Goal: Information Seeking & Learning: Learn about a topic

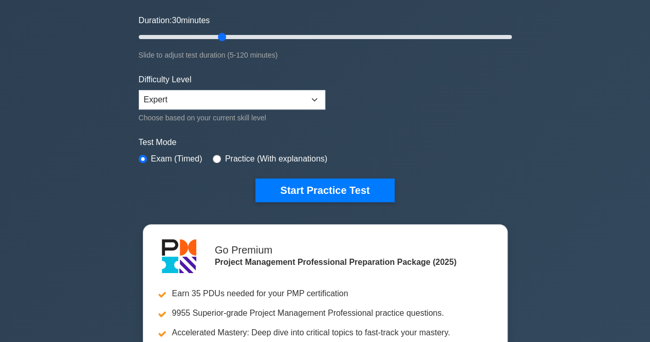
scroll to position [205, 0]
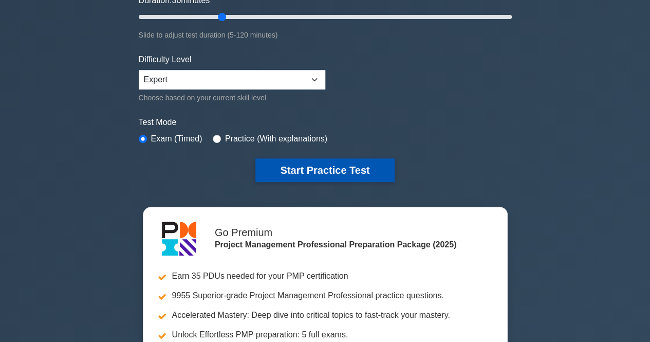
click at [305, 170] on button "Start Practice Test" at bounding box center [324, 170] width 139 height 24
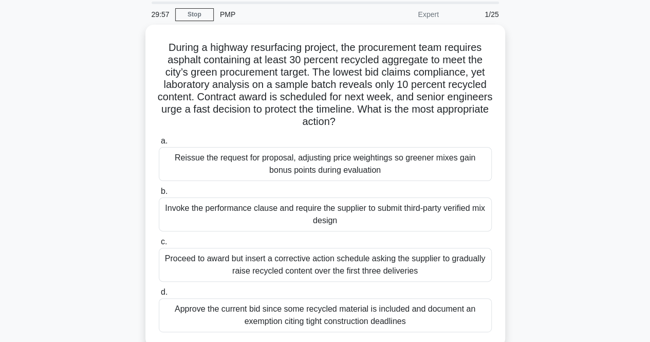
scroll to position [51, 0]
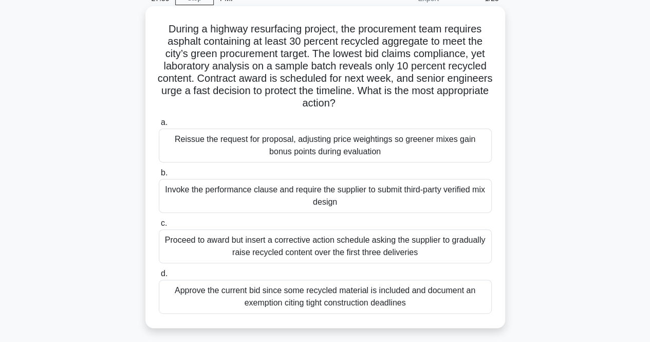
click at [325, 154] on div "Reissue the request for proposal, adjusting price weightings so greener mixes g…" at bounding box center [325, 145] width 333 height 34
click at [159, 126] on input "a. Reissue the request for proposal, adjusting price weightings so greener mixe…" at bounding box center [159, 122] width 0 height 7
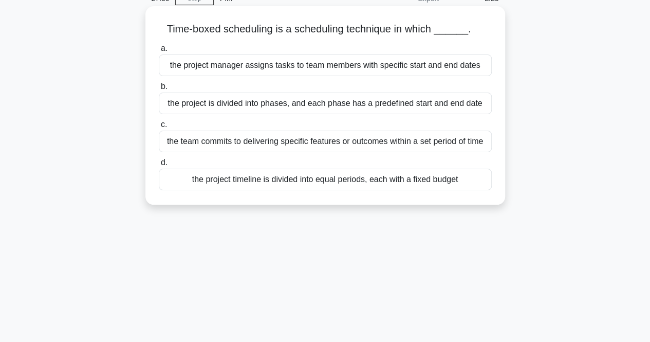
click at [355, 144] on div "the team commits to delivering specific features or outcomes within a set perio…" at bounding box center [325, 141] width 333 height 22
click at [159, 128] on input "c. the team commits to delivering specific features or outcomes within a set pe…" at bounding box center [159, 124] width 0 height 7
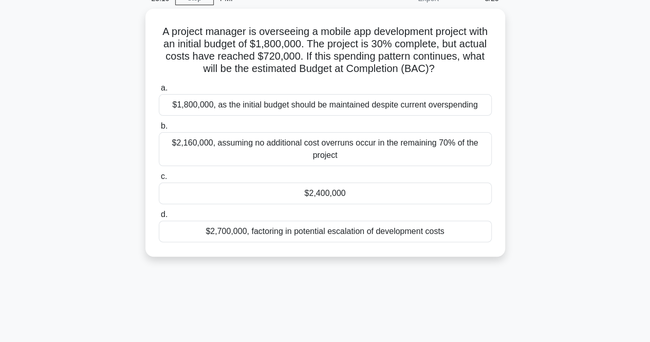
click at [366, 284] on div "23:10 Stop PMP Expert 3/25 A project manager is overseeing a mobile app develop…" at bounding box center [325, 243] width 586 height 514
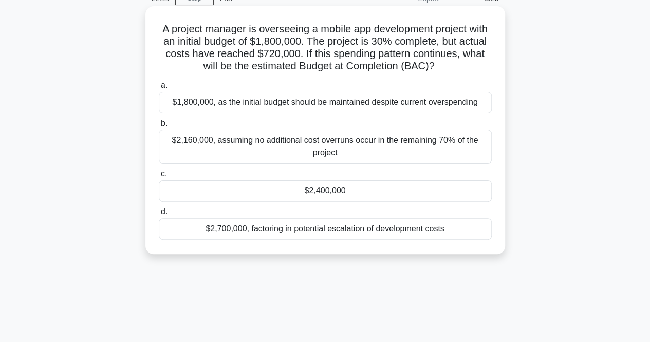
click at [349, 191] on div "$2,400,000" at bounding box center [325, 191] width 333 height 22
click at [159, 177] on input "c. $2,400,000" at bounding box center [159, 174] width 0 height 7
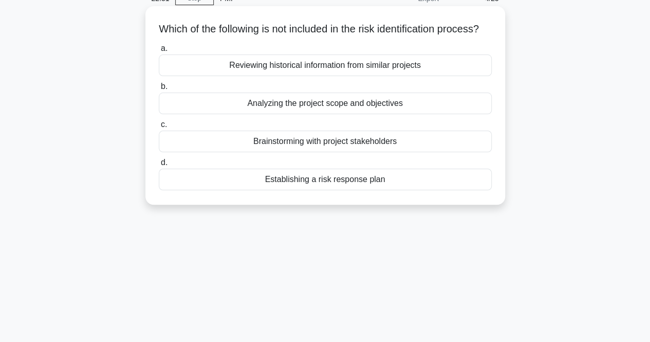
click at [329, 190] on div "Establishing a risk response plan" at bounding box center [325, 179] width 333 height 22
click at [159, 166] on input "d. Establishing a risk response plan" at bounding box center [159, 162] width 0 height 7
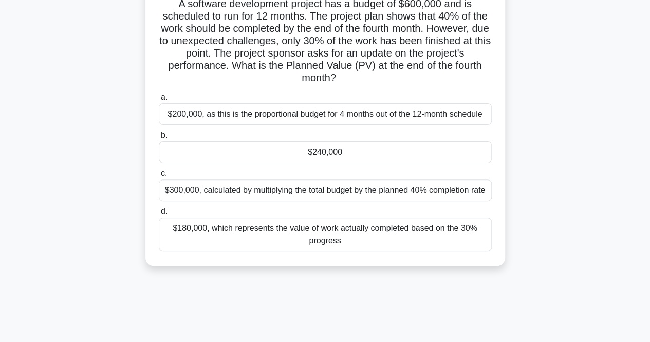
scroll to position [79, 0]
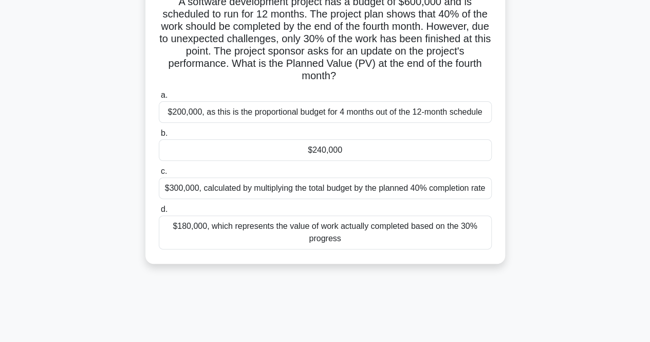
click at [381, 234] on div "$180,000, which represents the value of work actually completed based on the 30…" at bounding box center [325, 232] width 333 height 34
click at [159, 213] on input "d. $180,000, which represents the value of work actually completed based on the…" at bounding box center [159, 209] width 0 height 7
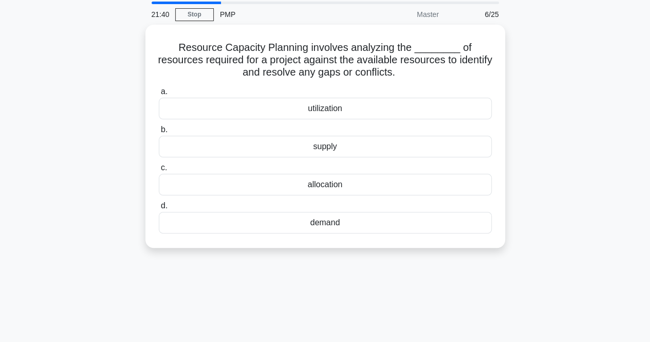
scroll to position [51, 0]
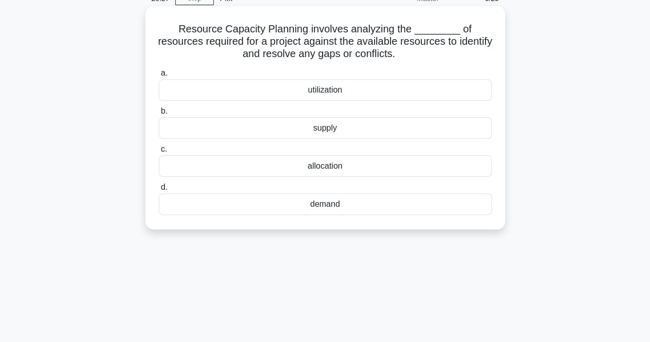
click at [336, 206] on div "demand" at bounding box center [325, 204] width 333 height 22
click at [159, 191] on input "d. demand" at bounding box center [159, 187] width 0 height 7
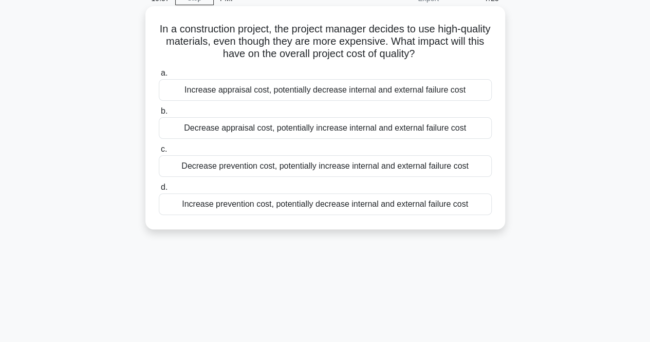
click at [266, 212] on div "Increase prevention cost, potentially decrease internal and external failure co…" at bounding box center [325, 204] width 333 height 22
click at [159, 191] on input "d. Increase prevention cost, potentially decrease internal and external failure…" at bounding box center [159, 187] width 0 height 7
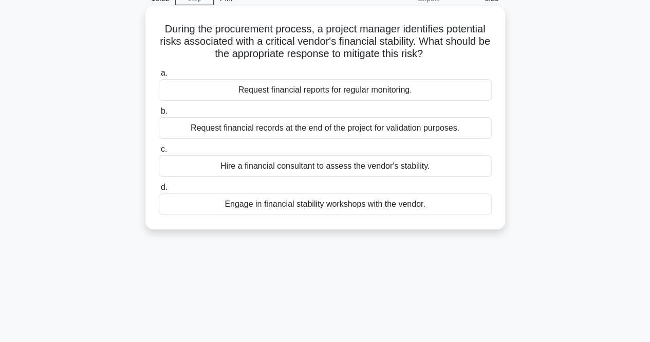
click at [340, 204] on div "Engage in financial stability workshops with the vendor." at bounding box center [325, 204] width 333 height 22
click at [159, 191] on input "d. Engage in financial stability workshops with the vendor." at bounding box center [159, 187] width 0 height 7
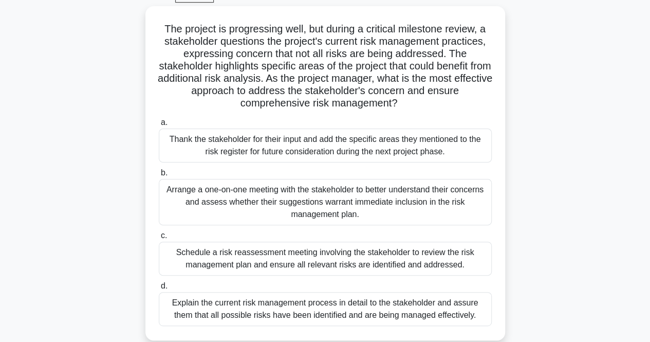
scroll to position [62, 0]
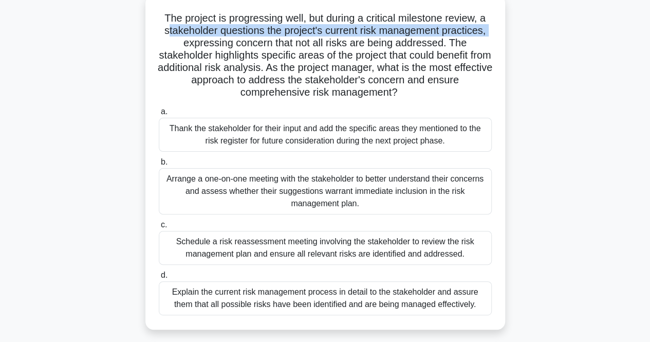
drag, startPoint x: 163, startPoint y: 31, endPoint x: 181, endPoint y: 43, distance: 21.2
click at [181, 43] on h5 "The project is progressing well, but during a critical milestone review, a stak…" at bounding box center [325, 55] width 335 height 87
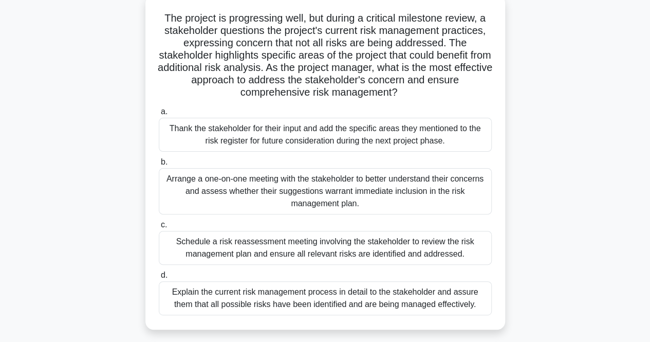
click at [187, 46] on h5 "The project is progressing well, but during a critical milestone review, a stak…" at bounding box center [325, 55] width 335 height 87
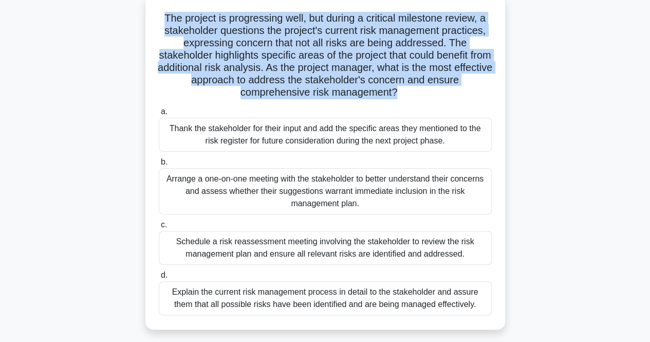
click at [187, 46] on h5 "The project is progressing well, but during a critical milestone review, a stak…" at bounding box center [325, 55] width 335 height 87
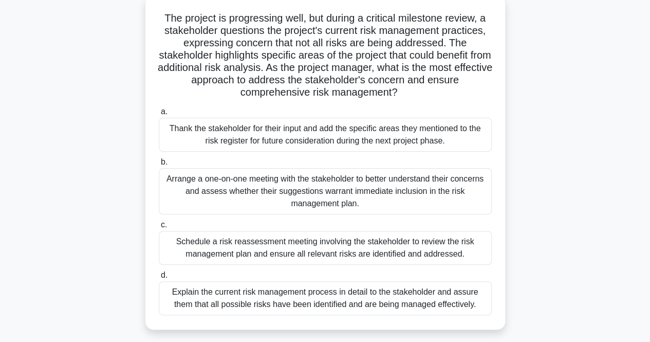
click at [299, 57] on h5 "The project is progressing well, but during a critical milestone review, a stak…" at bounding box center [325, 55] width 335 height 87
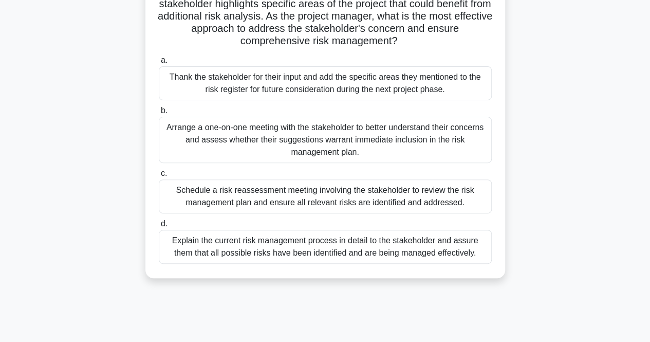
click at [422, 152] on div "Arrange a one-on-one meeting with the stakeholder to better understand their co…" at bounding box center [325, 140] width 333 height 46
click at [159, 114] on input "b. Arrange a one-on-one meeting with the stakeholder to better understand their…" at bounding box center [159, 110] width 0 height 7
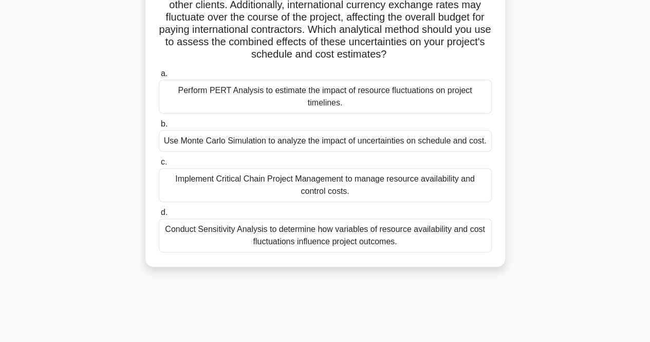
scroll to position [51, 0]
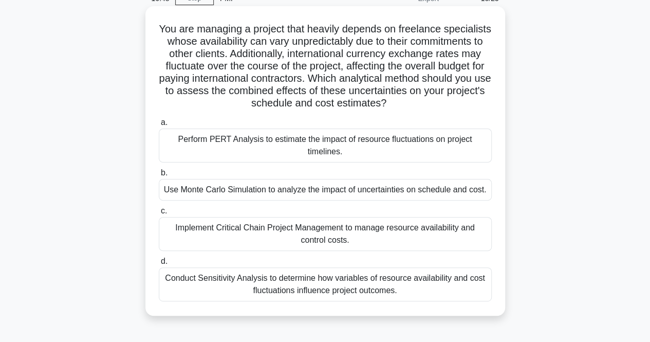
click at [431, 285] on div "Conduct Sensitivity Analysis to determine how variables of resource availabilit…" at bounding box center [325, 284] width 333 height 34
click at [159, 265] on input "d. Conduct Sensitivity Analysis to determine how variables of resource availabi…" at bounding box center [159, 261] width 0 height 7
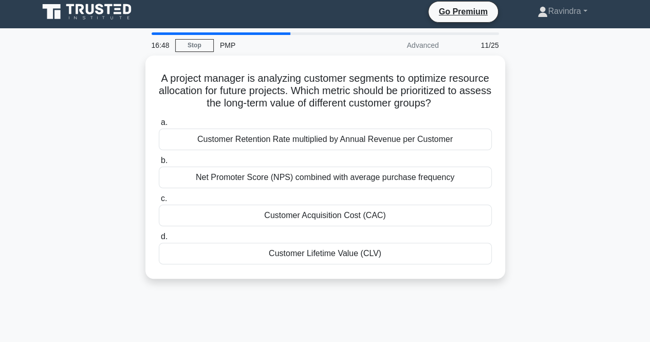
scroll to position [0, 0]
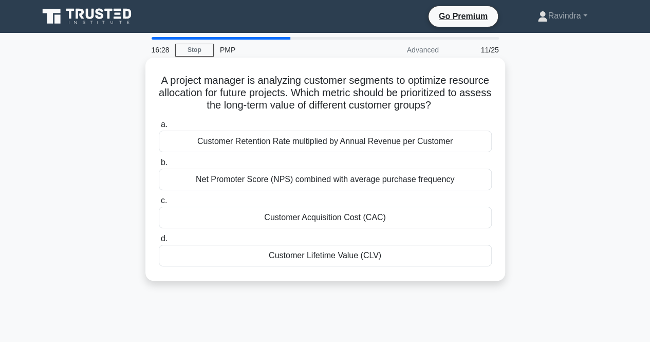
drag, startPoint x: 224, startPoint y: 107, endPoint x: 240, endPoint y: 117, distance: 19.1
click at [240, 112] on h5 "A project manager is analyzing customer segments to optimize resource allocatio…" at bounding box center [325, 93] width 335 height 38
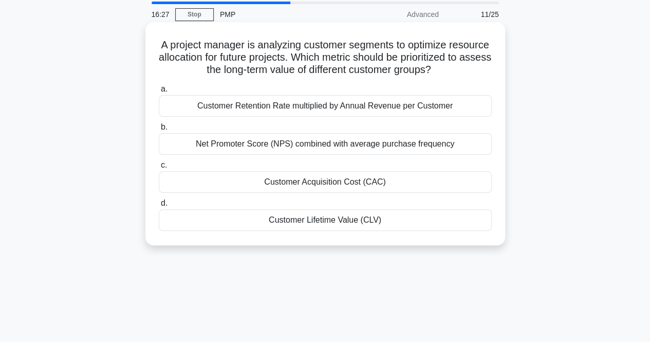
scroll to position [51, 0]
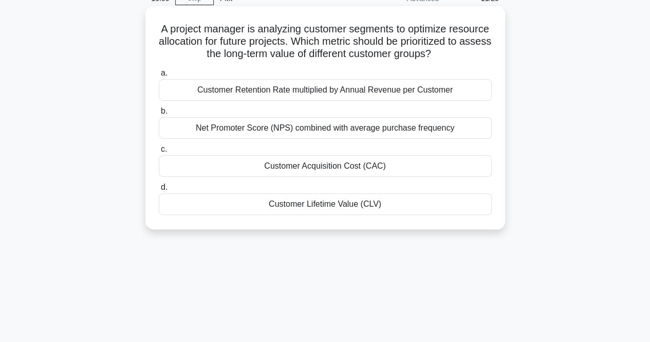
click at [342, 215] on div "Customer Lifetime Value (CLV)" at bounding box center [325, 204] width 333 height 22
click at [159, 191] on input "d. Customer Lifetime Value (CLV)" at bounding box center [159, 187] width 0 height 7
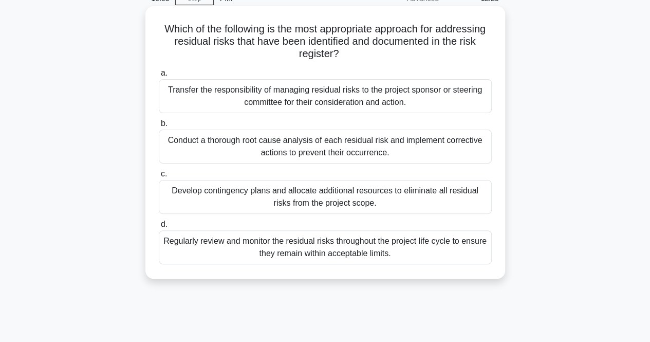
click at [196, 38] on h5 "Which of the following is the most appropriate approach for addressing residual…" at bounding box center [325, 42] width 335 height 38
click at [306, 258] on div "Regularly review and monitor the residual risks throughout the project life cyc…" at bounding box center [325, 247] width 333 height 34
click at [159, 228] on input "d. Regularly review and monitor the residual risks throughout the project life …" at bounding box center [159, 224] width 0 height 7
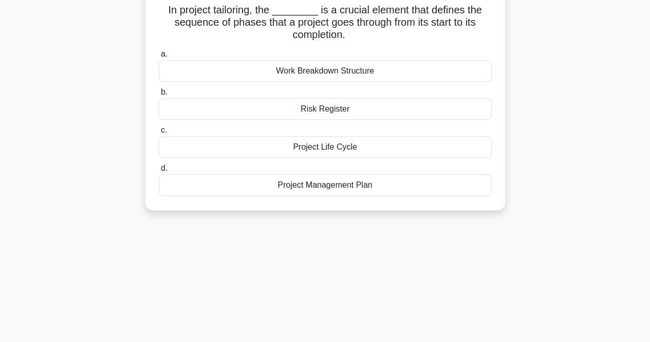
scroll to position [73, 0]
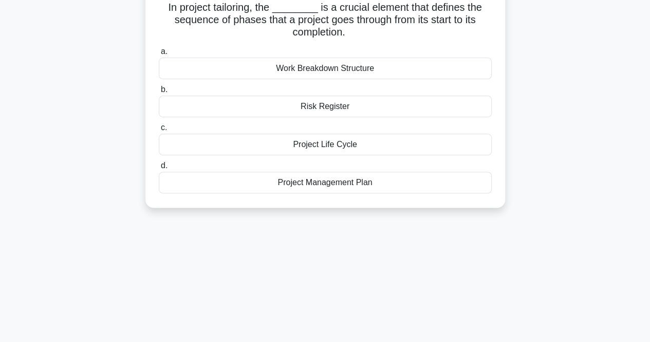
click at [236, 20] on h5 "In project tailoring, the ________ is a crucial element that defines the sequen…" at bounding box center [325, 20] width 335 height 38
click at [310, 141] on div "Project Life Cycle" at bounding box center [325, 145] width 333 height 22
click at [159, 131] on input "c. Project Life Cycle" at bounding box center [159, 127] width 0 height 7
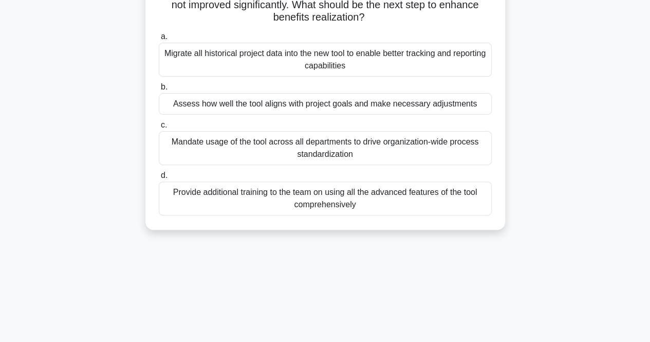
scroll to position [51, 0]
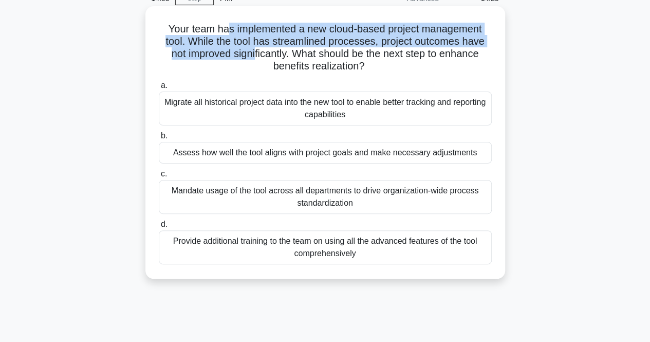
drag, startPoint x: 226, startPoint y: 27, endPoint x: 254, endPoint y: 58, distance: 41.5
click at [254, 58] on h5 "Your team has implemented a new cloud-based project management tool. While the …" at bounding box center [325, 48] width 335 height 50
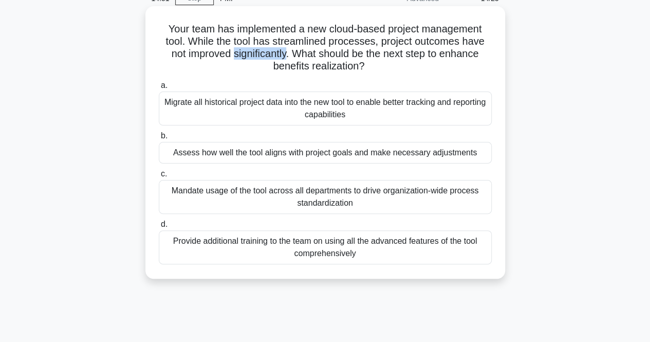
click at [254, 58] on h5 "Your team has implemented a new cloud-based project management tool. While the …" at bounding box center [325, 48] width 335 height 50
click at [262, 153] on div "Assess how well the tool aligns with project goals and make necessary adjustmen…" at bounding box center [325, 153] width 333 height 22
click at [159, 139] on input "b. Assess how well the tool aligns with project goals and make necessary adjust…" at bounding box center [159, 136] width 0 height 7
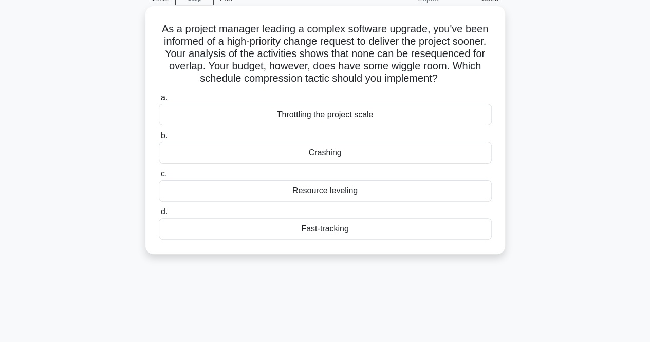
click at [266, 29] on h5 "As a project manager leading a complex software upgrade, you've been informed o…" at bounding box center [325, 54] width 335 height 63
click at [338, 151] on div "Crashing" at bounding box center [325, 153] width 333 height 22
click at [159, 139] on input "b. Crashing" at bounding box center [159, 136] width 0 height 7
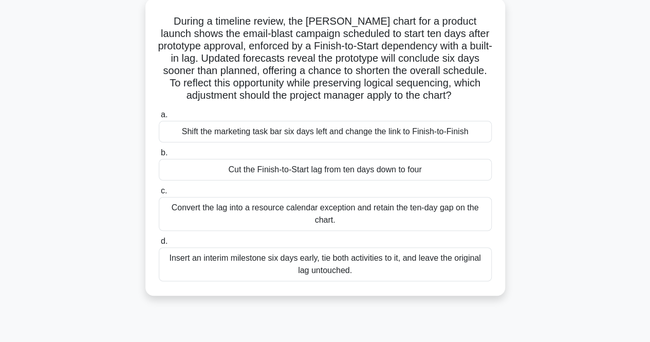
scroll to position [64, 0]
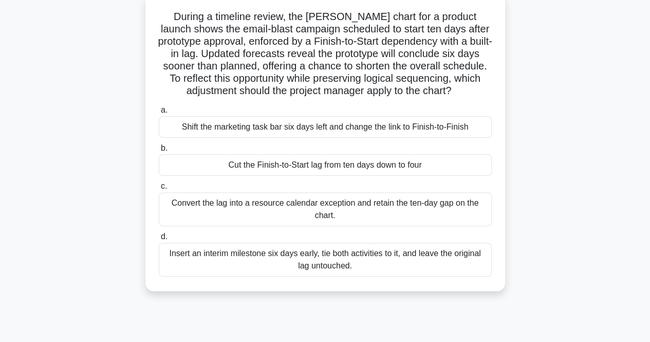
click at [342, 168] on div "Cut the Finish-to-Start lag from ten days down to four" at bounding box center [325, 165] width 333 height 22
click at [159, 152] on input "b. Cut the Finish-to-Start lag from ten days down to four" at bounding box center [159, 148] width 0 height 7
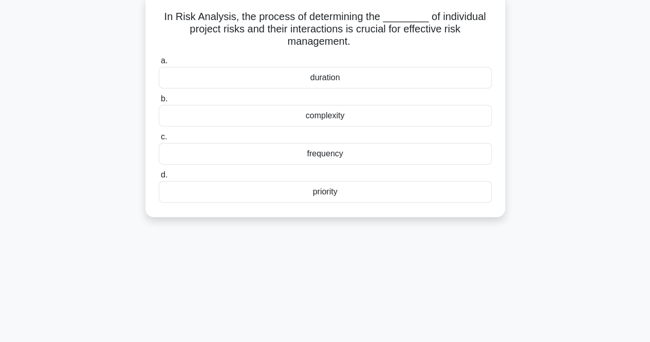
click at [363, 190] on div "priority" at bounding box center [325, 192] width 333 height 22
click at [159, 178] on input "d. priority" at bounding box center [159, 175] width 0 height 7
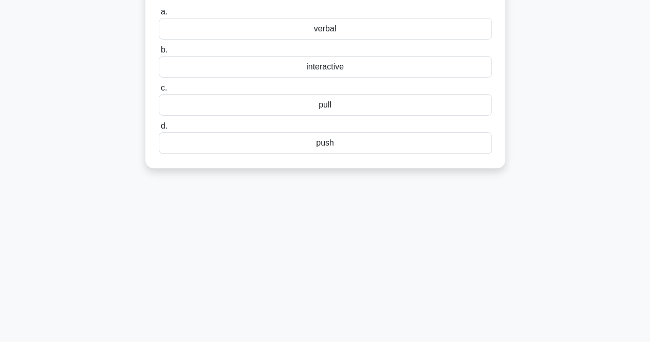
scroll to position [51, 0]
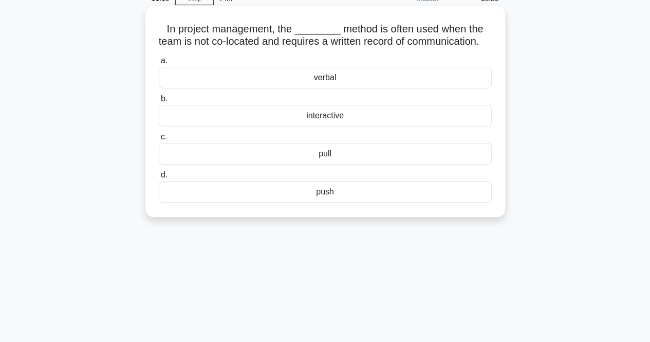
click at [358, 202] on div "push" at bounding box center [325, 192] width 333 height 22
click at [159, 178] on input "d. push" at bounding box center [159, 175] width 0 height 7
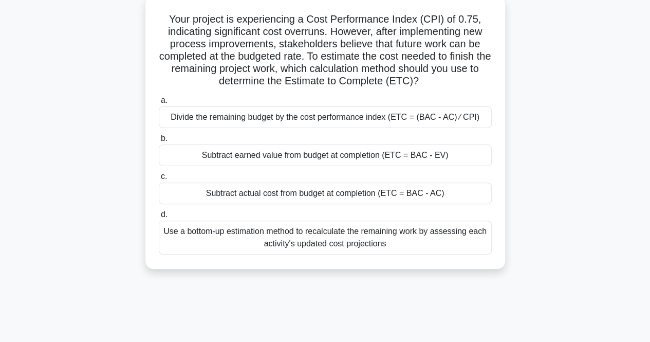
scroll to position [66, 0]
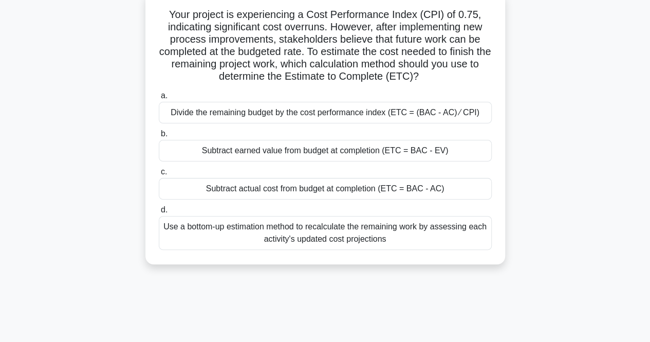
click at [260, 54] on h5 "Your project is experiencing a Cost Performance Index (CPI) of 0.75, indicating…" at bounding box center [325, 45] width 335 height 75
click at [287, 110] on div "Divide the remaining budget by the cost performance index (ETC = (BAC - AC) ⁄ C…" at bounding box center [325, 113] width 333 height 22
click at [159, 99] on input "a. Divide the remaining budget by the cost performance index (ETC = (BAC - AC) …" at bounding box center [159, 95] width 0 height 7
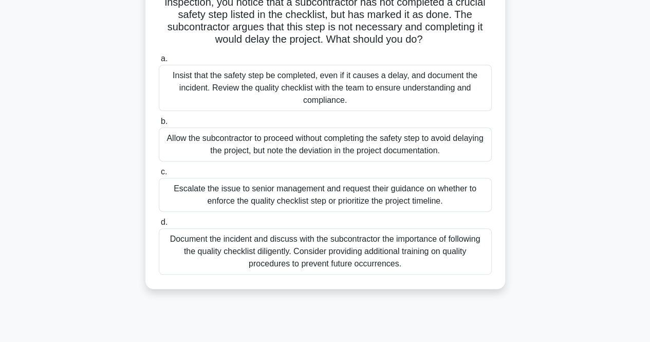
scroll to position [51, 0]
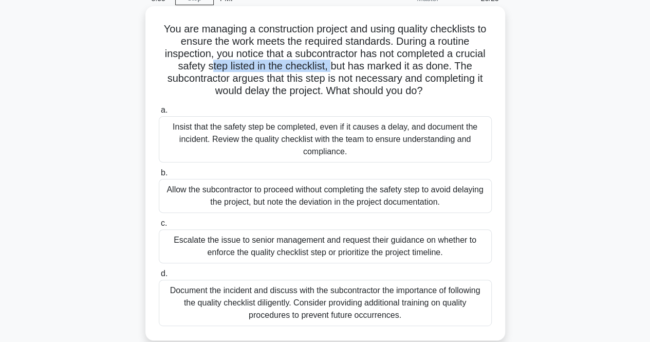
drag, startPoint x: 212, startPoint y: 67, endPoint x: 331, endPoint y: 65, distance: 119.2
click at [331, 65] on h5 "You are managing a construction project and using quality checklists to ensure …" at bounding box center [325, 60] width 335 height 75
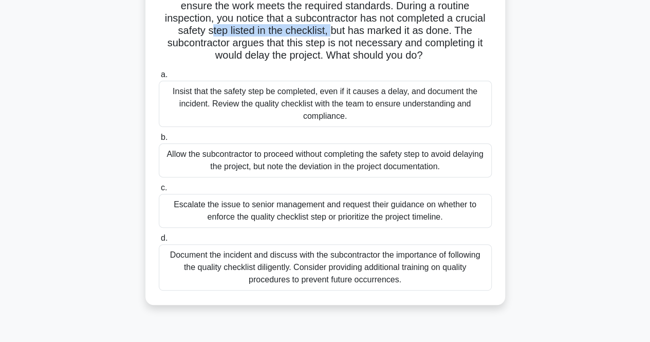
scroll to position [103, 0]
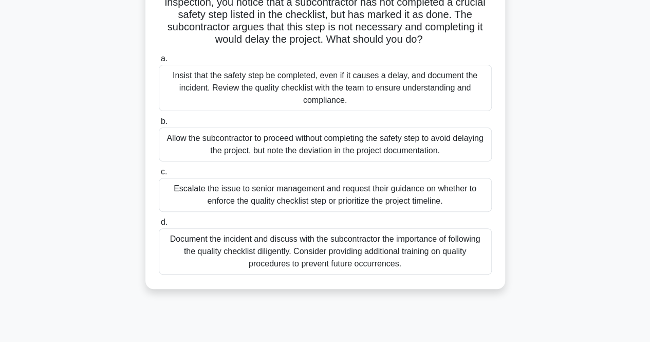
click at [290, 98] on div "Insist that the safety step be completed, even if it causes a delay, and docume…" at bounding box center [325, 88] width 333 height 46
click at [159, 62] on input "a. Insist that the safety step be completed, even if it causes a delay, and doc…" at bounding box center [159, 58] width 0 height 7
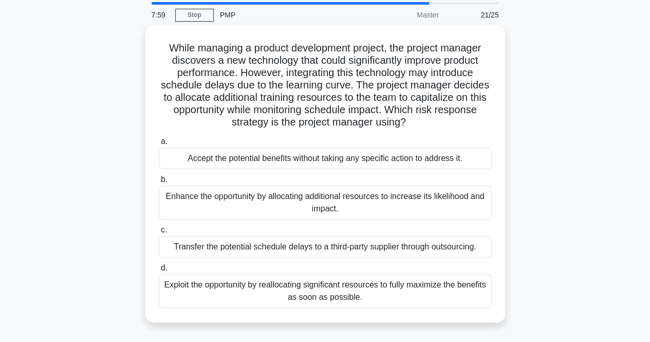
scroll to position [51, 0]
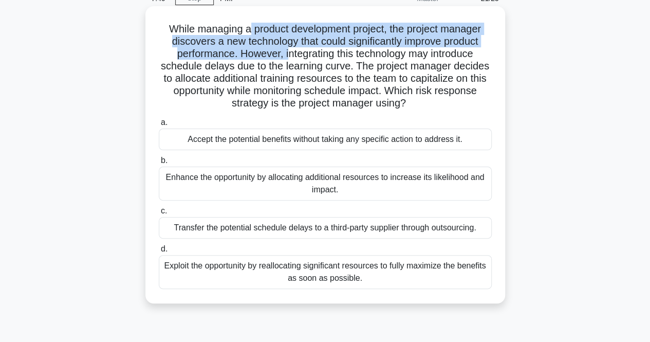
drag, startPoint x: 249, startPoint y: 29, endPoint x: 285, endPoint y: 53, distance: 43.0
click at [285, 53] on h5 "While managing a product development project, the project manager discovers a n…" at bounding box center [325, 66] width 335 height 87
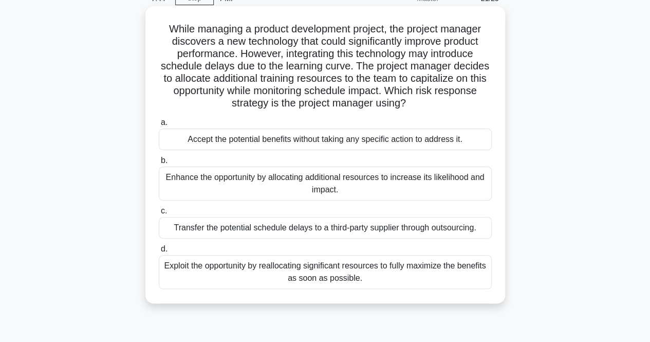
click at [298, 85] on h5 "While managing a product development project, the project manager discovers a n…" at bounding box center [325, 66] width 335 height 87
click at [372, 196] on div "Enhance the opportunity by allocating additional resources to increase its like…" at bounding box center [325, 183] width 333 height 34
click at [159, 164] on input "b. Enhance the opportunity by allocating additional resources to increase its l…" at bounding box center [159, 160] width 0 height 7
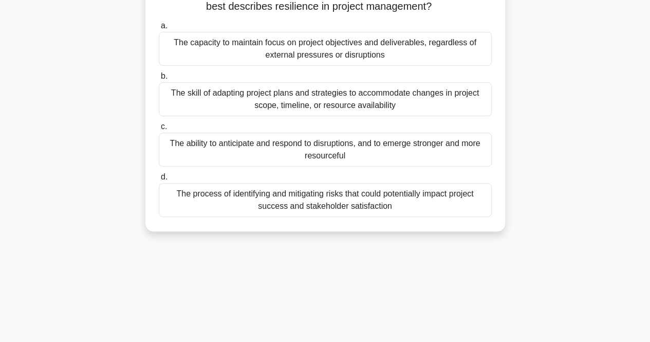
scroll to position [85, 0]
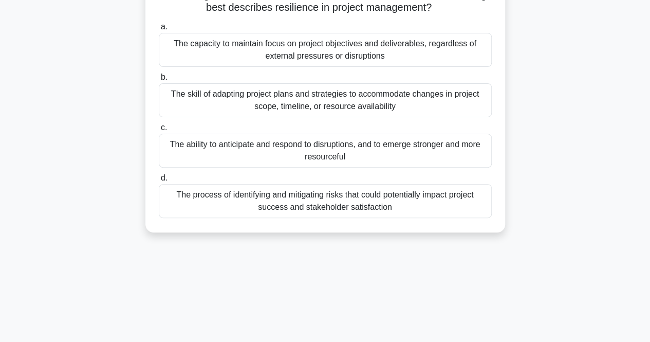
click at [423, 55] on div "The capacity to maintain focus on project objectives and deliverables, regardle…" at bounding box center [325, 50] width 333 height 34
click at [159, 30] on input "a. The capacity to maintain focus on project objectives and deliverables, regar…" at bounding box center [159, 27] width 0 height 7
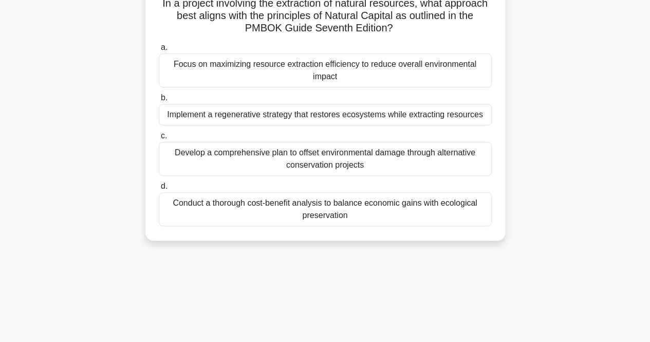
scroll to position [80, 0]
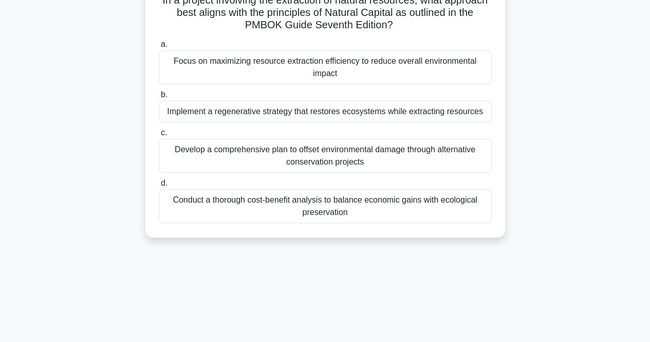
click at [360, 117] on div "Implement a regenerative strategy that restores ecosystems while extracting res…" at bounding box center [325, 112] width 333 height 22
click at [159, 98] on input "b. Implement a regenerative strategy that restores ecosystems while extracting …" at bounding box center [159, 94] width 0 height 7
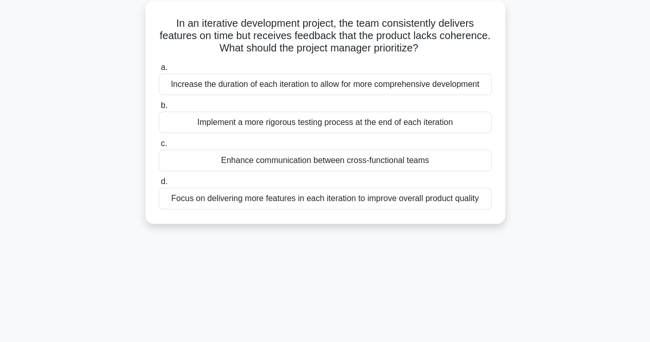
scroll to position [62, 0]
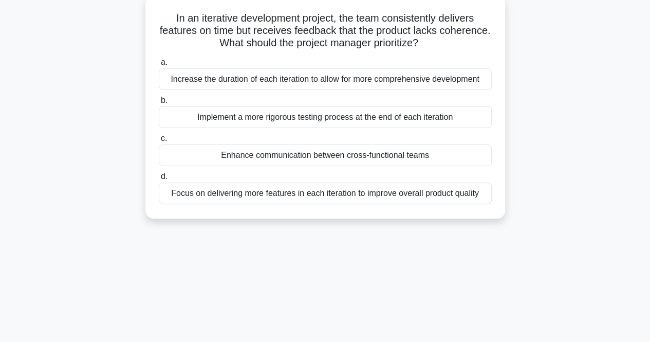
click at [416, 17] on h5 "In an iterative development project, the team consistently delivers features on…" at bounding box center [325, 31] width 335 height 38
click at [308, 160] on div "Enhance communication between cross-functional teams" at bounding box center [325, 155] width 333 height 22
click at [159, 142] on input "c. Enhance communication between cross-functional teams" at bounding box center [159, 138] width 0 height 7
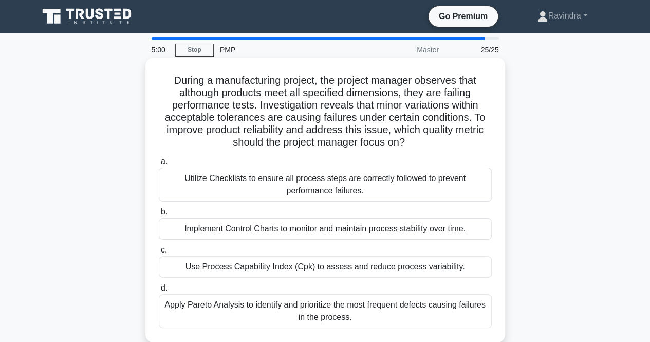
scroll to position [51, 0]
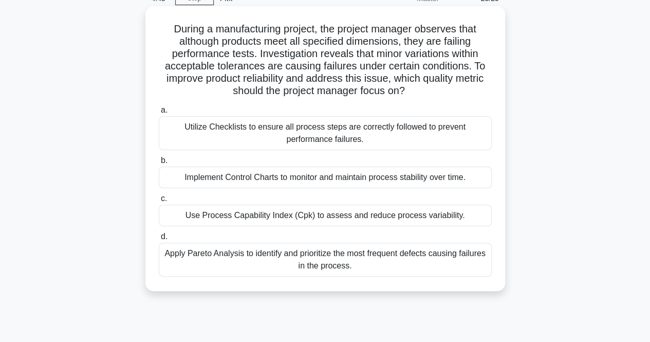
click at [317, 180] on div "Implement Control Charts to monitor and maintain process stability over time." at bounding box center [325, 177] width 333 height 22
click at [159, 164] on input "b. Implement Control Charts to monitor and maintain process stability over time." at bounding box center [159, 160] width 0 height 7
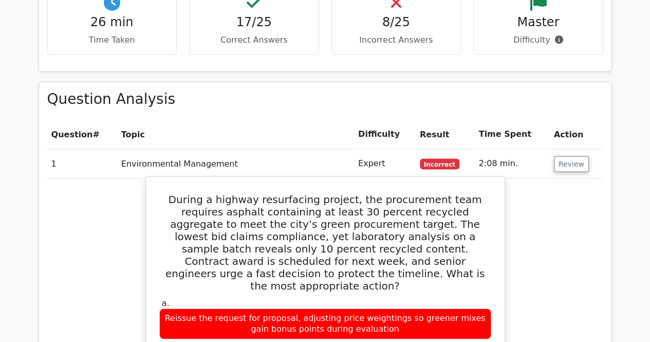
scroll to position [1027, 0]
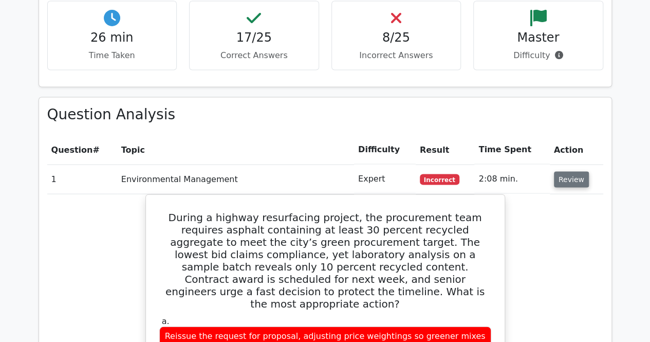
click at [582, 172] on button "Review" at bounding box center [571, 180] width 35 height 16
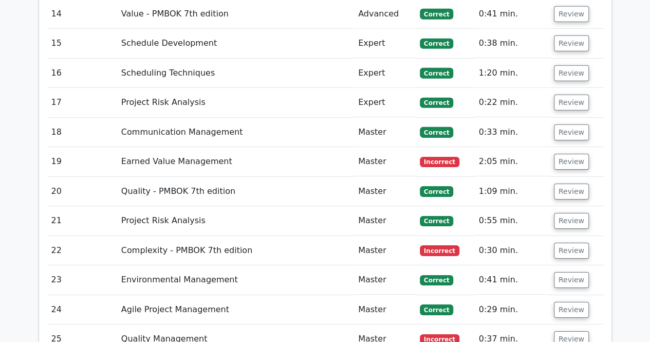
scroll to position [1695, 0]
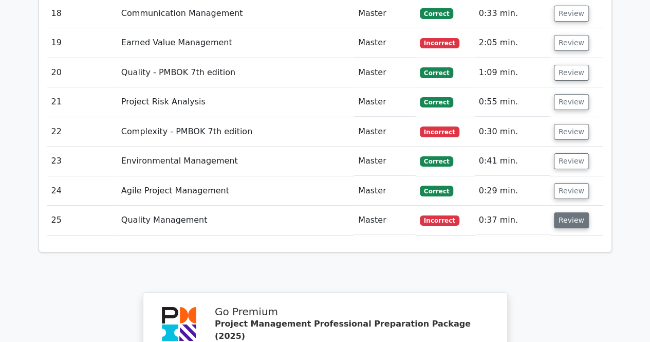
click at [576, 212] on button "Review" at bounding box center [571, 220] width 35 height 16
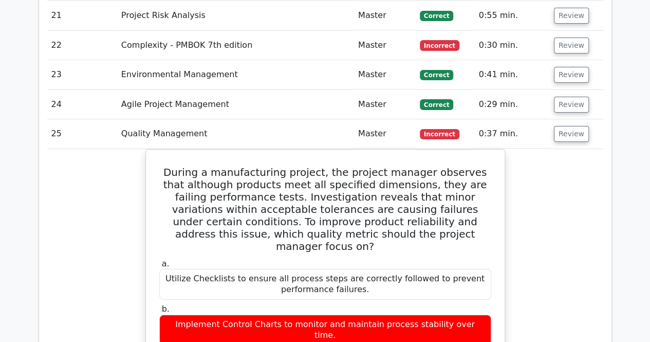
scroll to position [1798, 0]
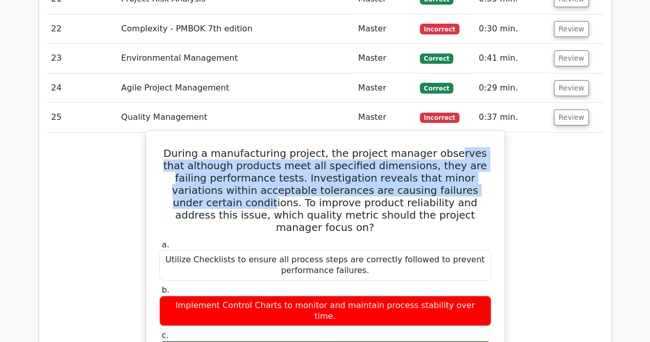
drag, startPoint x: 440, startPoint y: 108, endPoint x: 451, endPoint y: 146, distance: 39.0
click at [451, 147] on h5 "During a manufacturing project, the project manager observes that although prod…" at bounding box center [325, 190] width 334 height 86
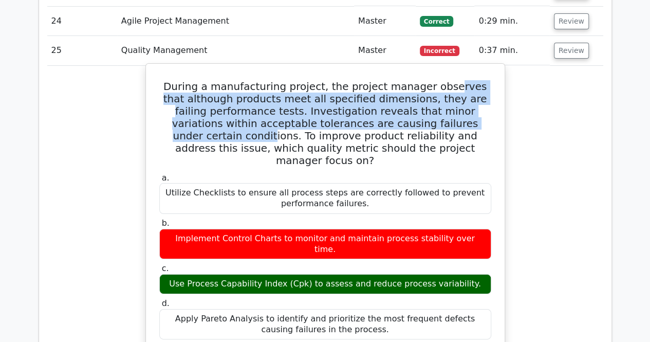
scroll to position [1849, 0]
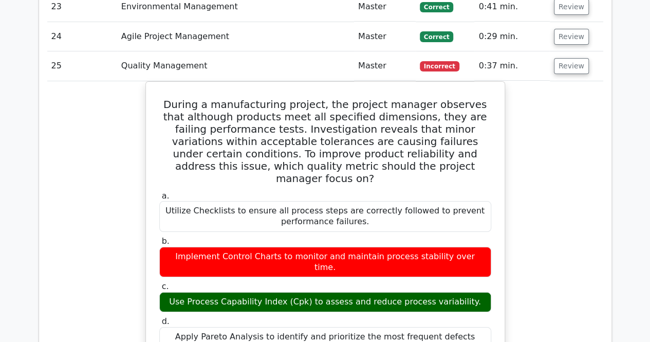
click at [567, 58] on button "Review" at bounding box center [571, 66] width 35 height 16
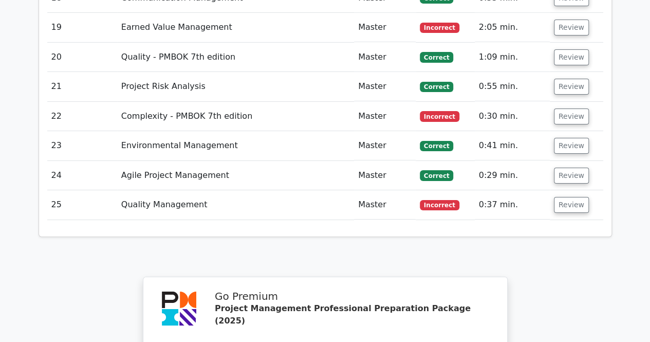
scroll to position [1695, 0]
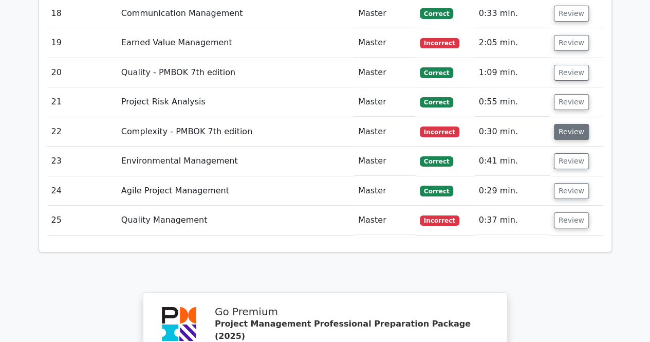
drag, startPoint x: 567, startPoint y: 88, endPoint x: 537, endPoint y: 100, distance: 31.8
click at [567, 124] on button "Review" at bounding box center [571, 132] width 35 height 16
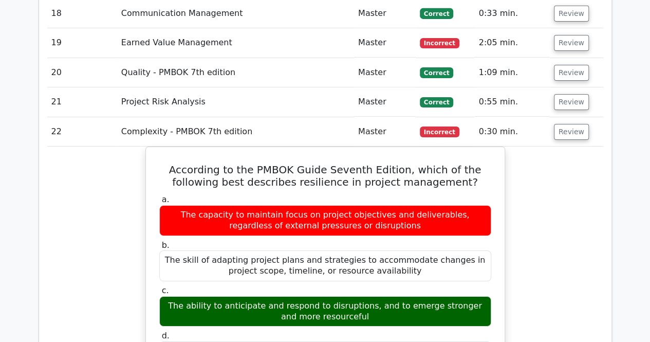
click at [568, 117] on td "Review" at bounding box center [576, 131] width 53 height 29
click at [568, 124] on button "Review" at bounding box center [571, 132] width 35 height 16
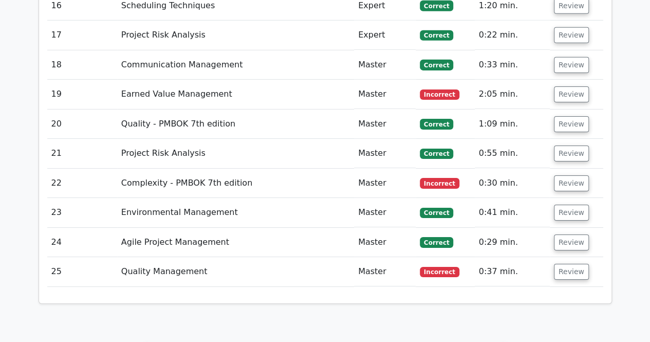
scroll to position [1592, 0]
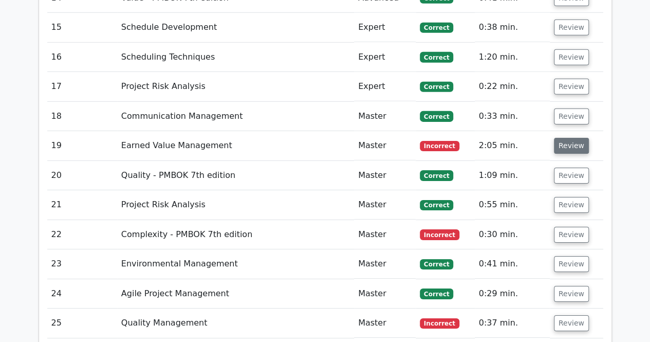
click at [572, 138] on button "Review" at bounding box center [571, 146] width 35 height 16
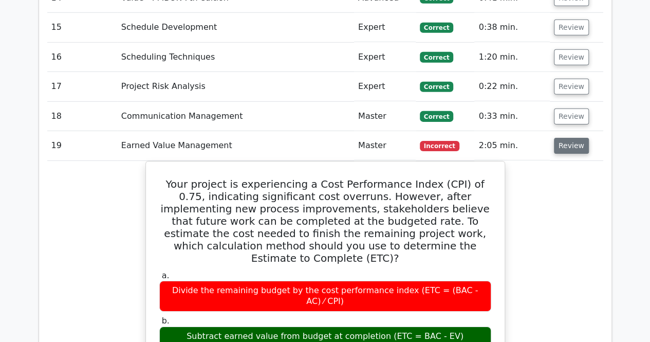
click at [575, 138] on button "Review" at bounding box center [571, 146] width 35 height 16
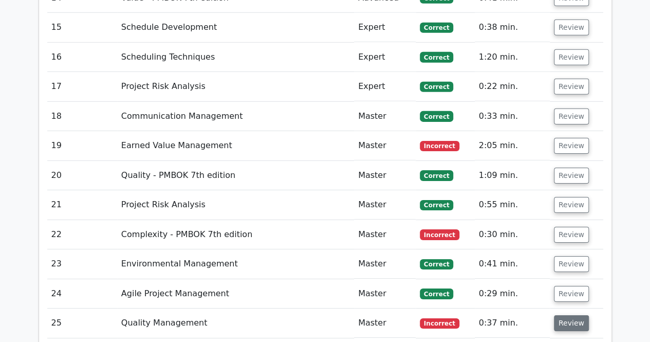
click at [565, 315] on button "Review" at bounding box center [571, 323] width 35 height 16
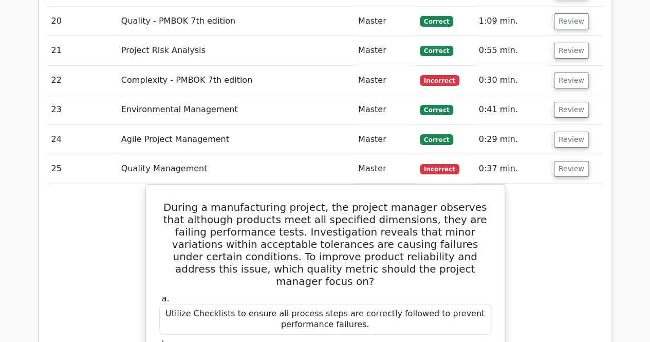
scroll to position [1798, 0]
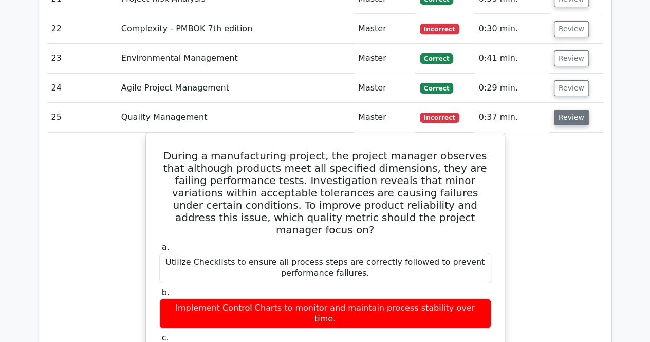
click at [575, 109] on button "Review" at bounding box center [571, 117] width 35 height 16
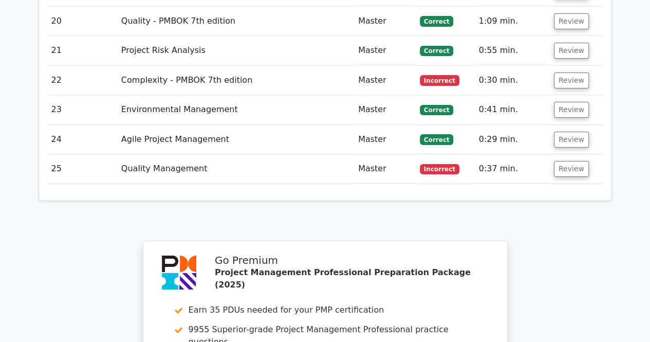
scroll to position [1695, 0]
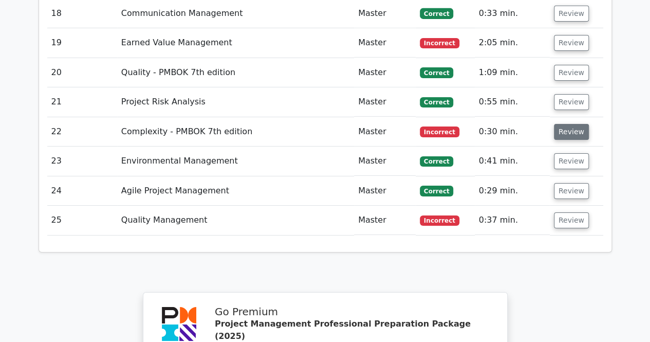
drag, startPoint x: 564, startPoint y: 81, endPoint x: 563, endPoint y: 86, distance: 5.2
click at [564, 124] on button "Review" at bounding box center [571, 132] width 35 height 16
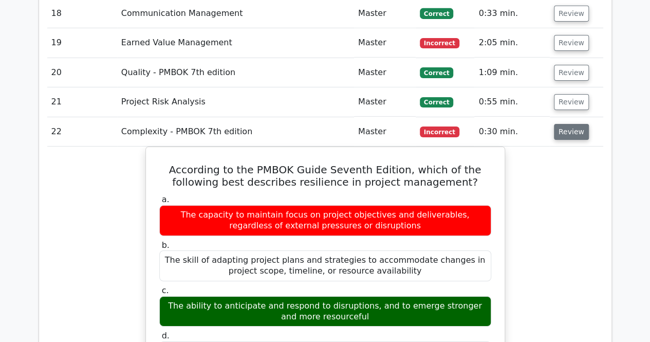
click at [570, 124] on button "Review" at bounding box center [571, 132] width 35 height 16
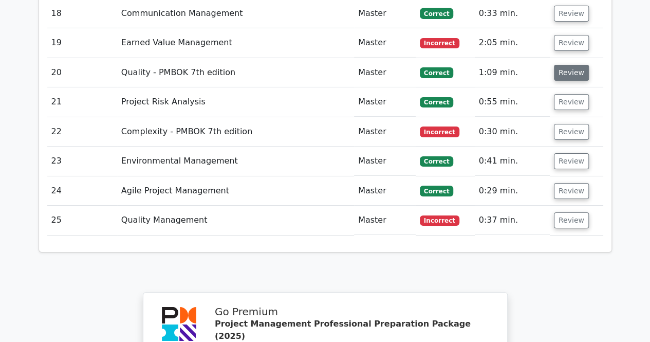
click at [566, 65] on button "Review" at bounding box center [571, 73] width 35 height 16
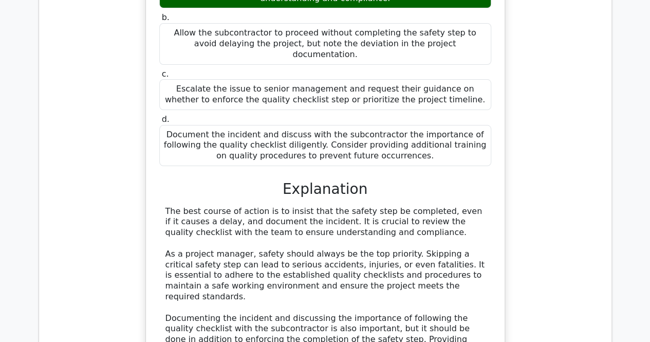
scroll to position [1952, 0]
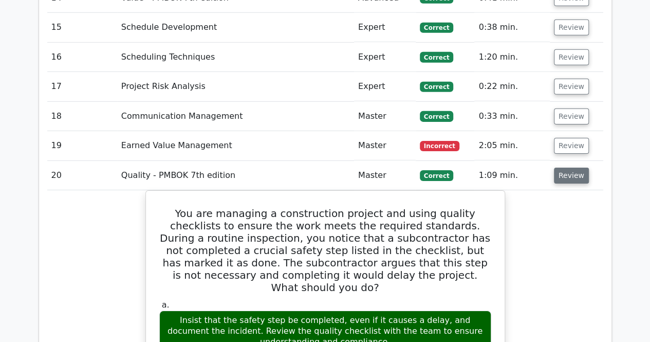
click at [558, 167] on button "Review" at bounding box center [571, 175] width 35 height 16
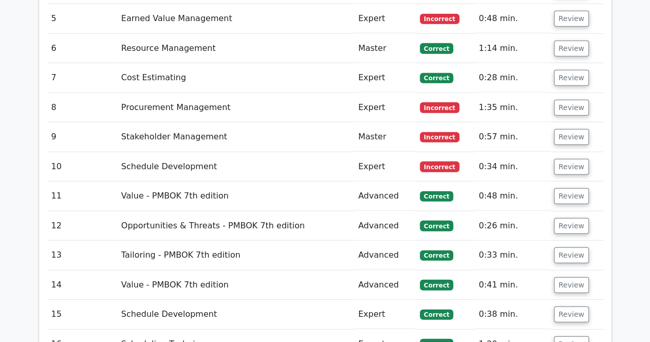
scroll to position [1284, 0]
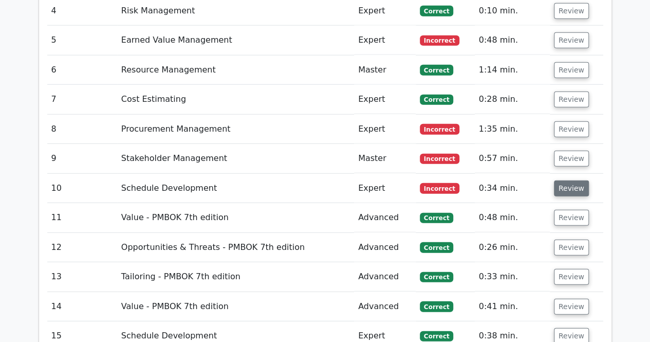
click at [570, 180] on button "Review" at bounding box center [571, 188] width 35 height 16
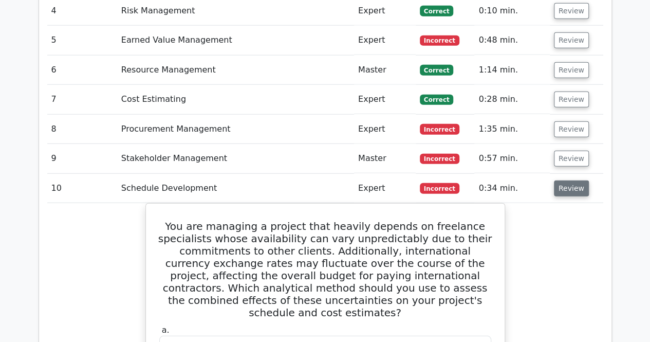
click at [569, 180] on button "Review" at bounding box center [571, 188] width 35 height 16
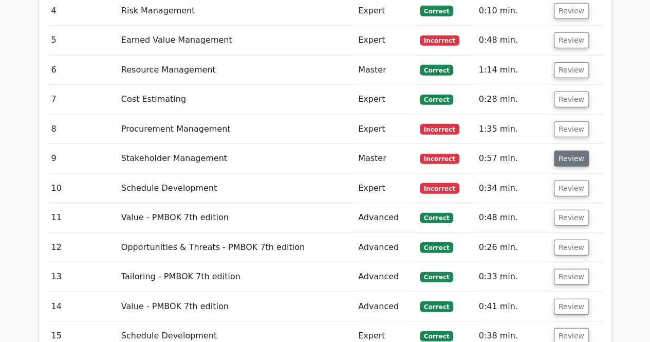
click at [572, 151] on button "Review" at bounding box center [571, 159] width 35 height 16
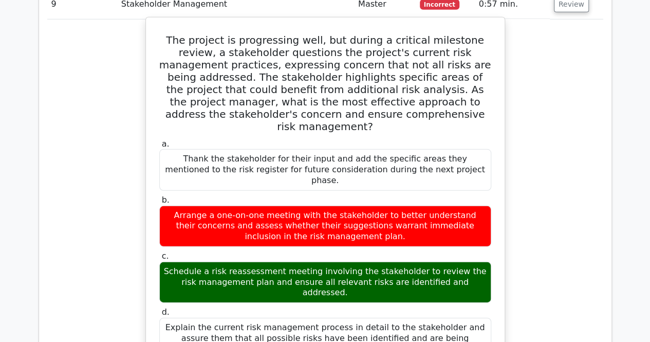
scroll to position [1387, 0]
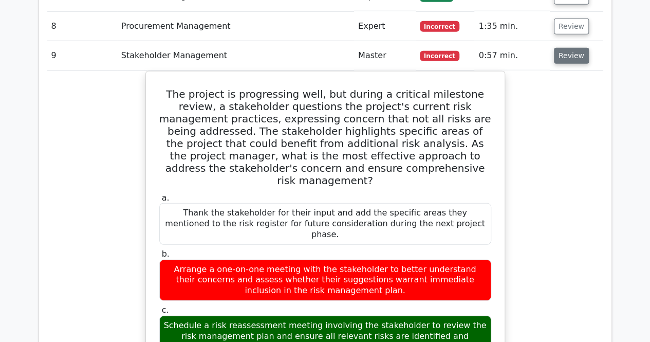
click at [569, 48] on button "Review" at bounding box center [571, 56] width 35 height 16
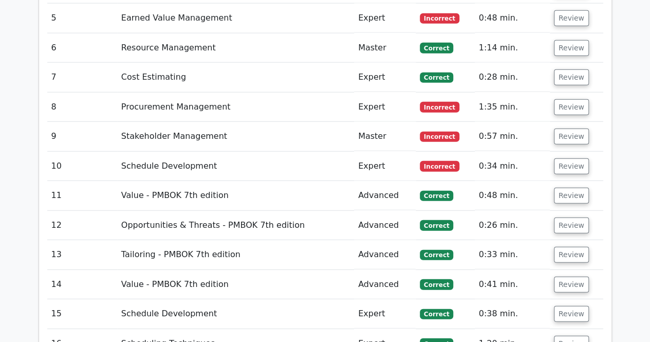
scroll to position [1284, 0]
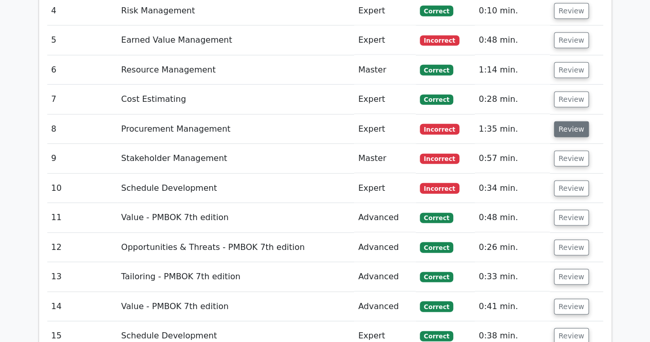
click at [556, 121] on button "Review" at bounding box center [571, 129] width 35 height 16
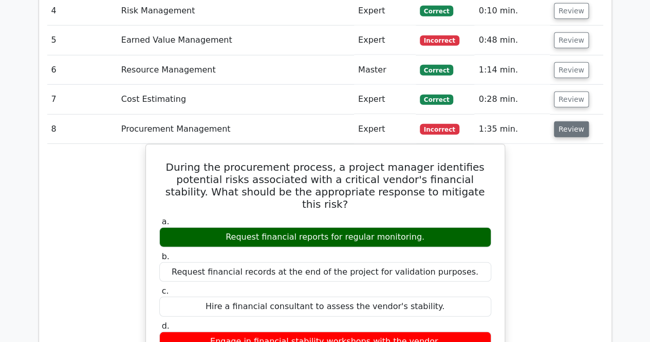
click at [575, 121] on button "Review" at bounding box center [571, 129] width 35 height 16
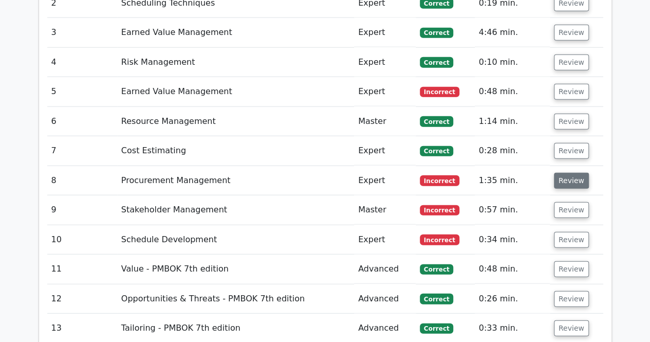
scroll to position [1182, 0]
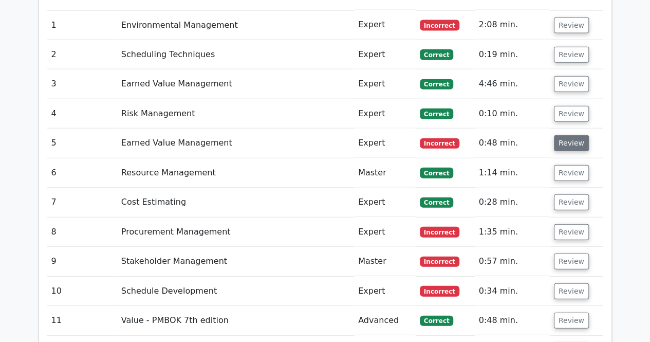
click at [572, 135] on button "Review" at bounding box center [571, 143] width 35 height 16
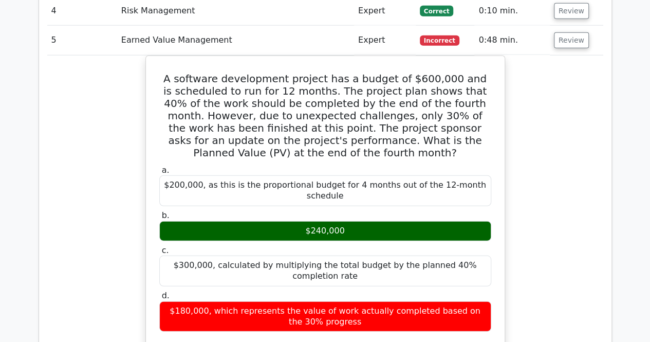
scroll to position [1233, 0]
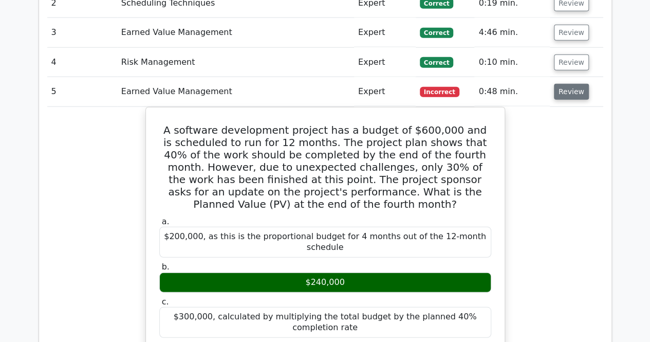
click at [570, 84] on button "Review" at bounding box center [571, 92] width 35 height 16
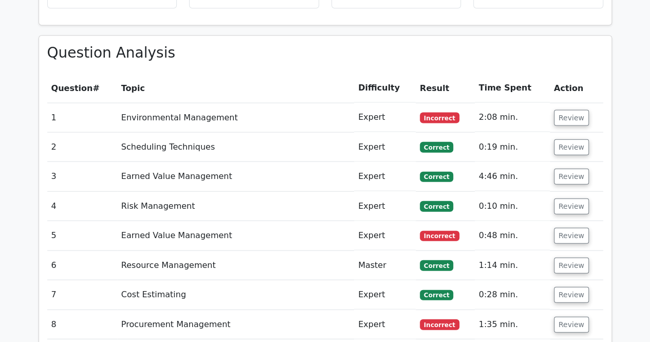
scroll to position [1079, 0]
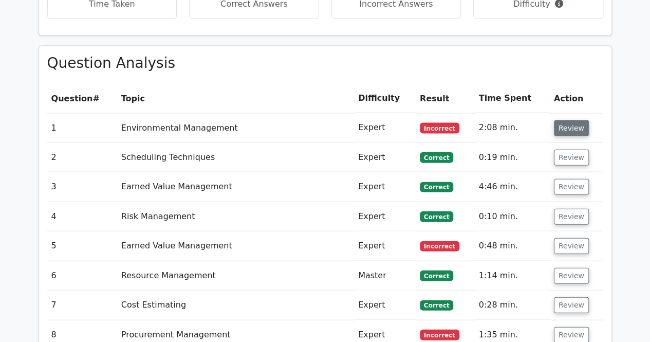
click at [560, 120] on button "Review" at bounding box center [571, 128] width 35 height 16
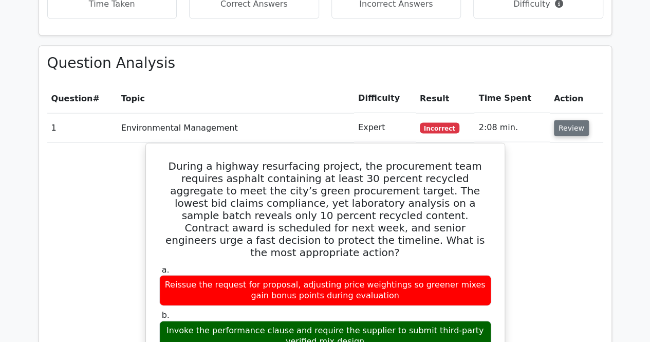
click at [560, 120] on button "Review" at bounding box center [571, 128] width 35 height 16
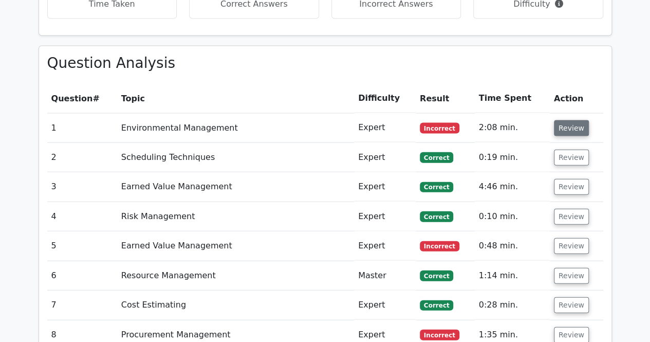
click at [560, 120] on button "Review" at bounding box center [571, 128] width 35 height 16
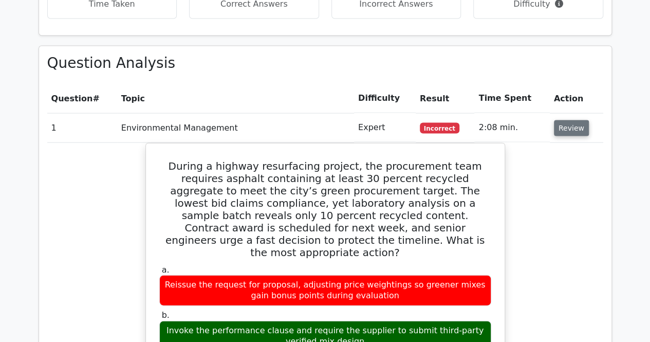
click at [560, 120] on button "Review" at bounding box center [571, 128] width 35 height 16
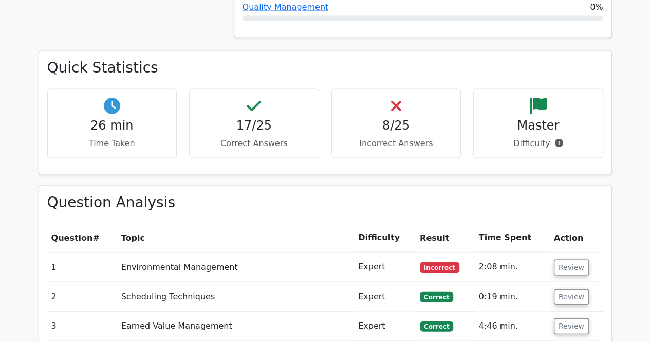
scroll to position [925, 0]
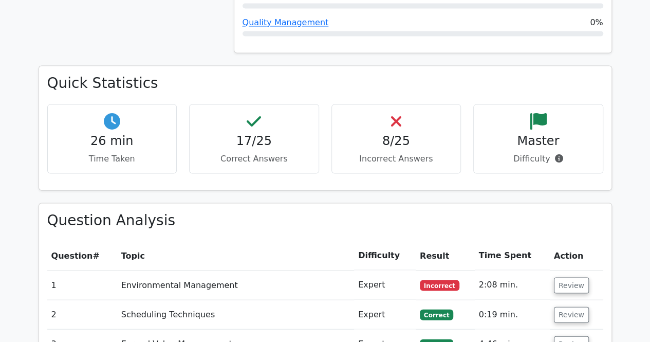
click at [639, 149] on main "Go Premium Project Management Professional Preparation Package (2025) Earn 35 P…" at bounding box center [325, 260] width 650 height 2305
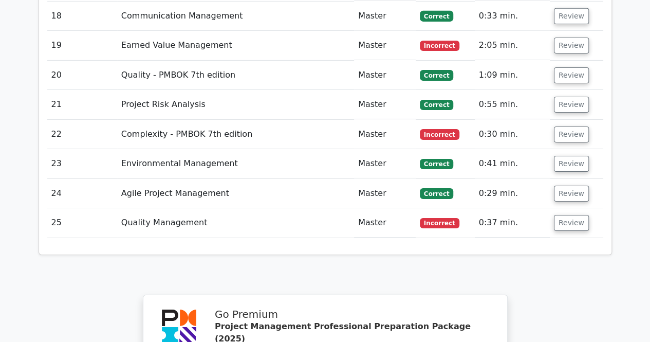
scroll to position [1695, 0]
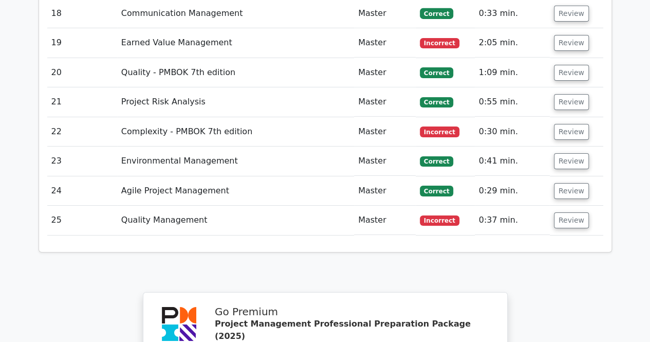
click at [572, 205] on td "Review" at bounding box center [576, 219] width 53 height 29
click at [568, 212] on button "Review" at bounding box center [571, 220] width 35 height 16
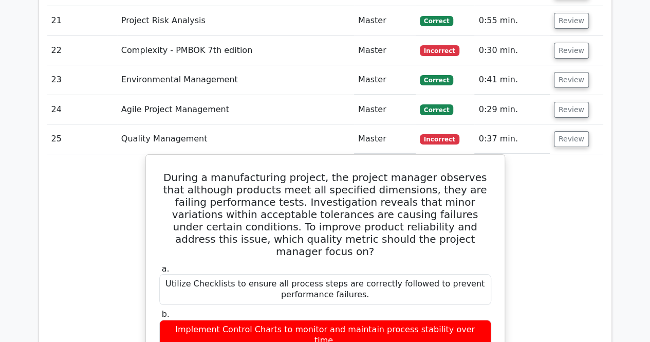
scroll to position [1747, 0]
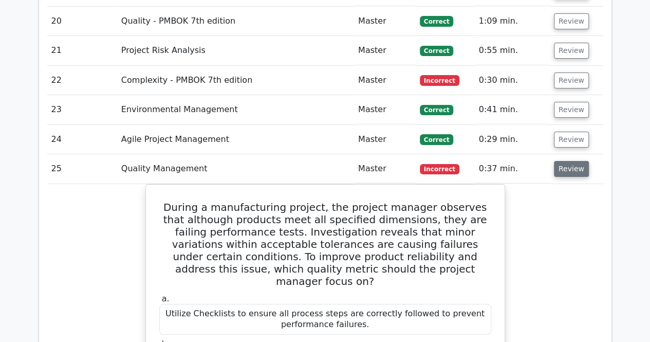
click at [575, 161] on button "Review" at bounding box center [571, 169] width 35 height 16
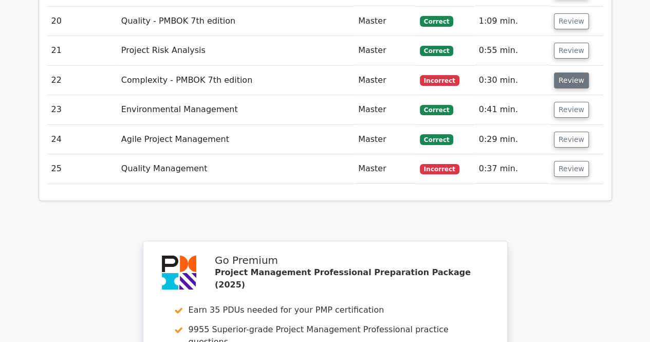
click at [565, 72] on button "Review" at bounding box center [571, 80] width 35 height 16
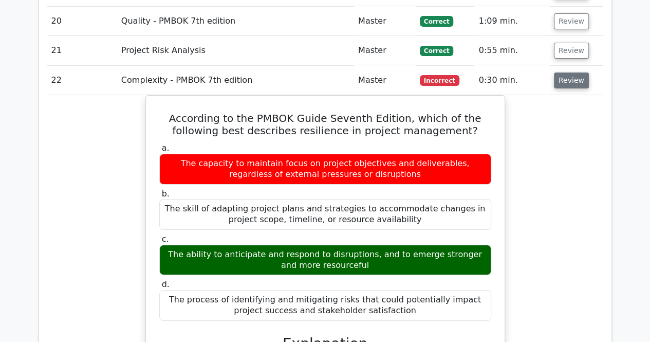
click at [565, 72] on button "Review" at bounding box center [571, 80] width 35 height 16
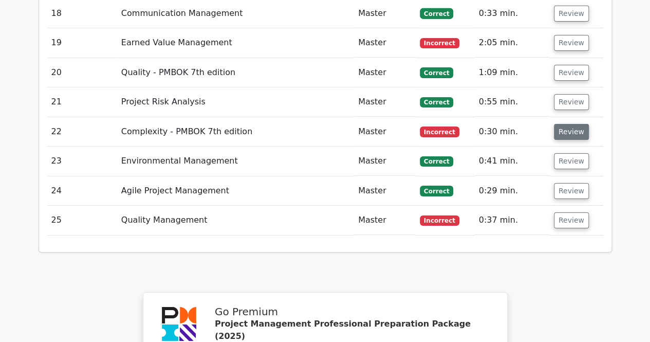
scroll to position [1644, 0]
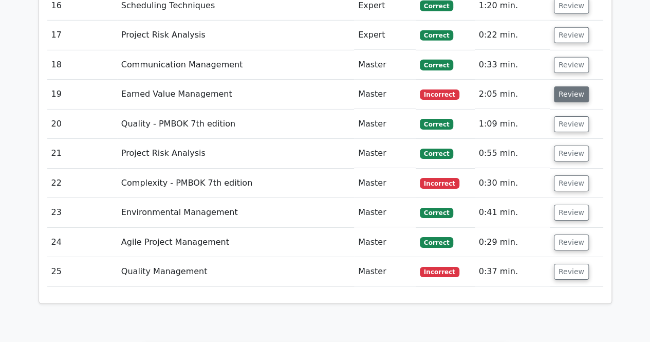
click at [571, 86] on button "Review" at bounding box center [571, 94] width 35 height 16
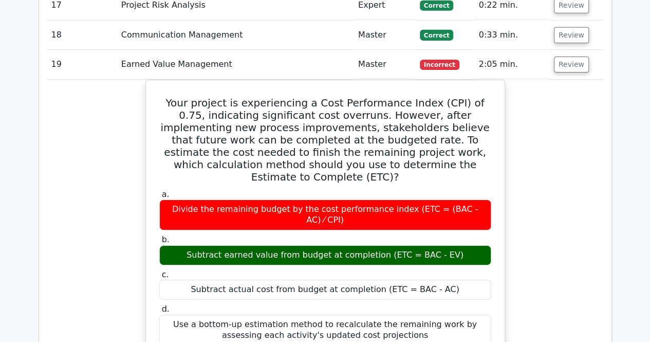
scroll to position [1592, 0]
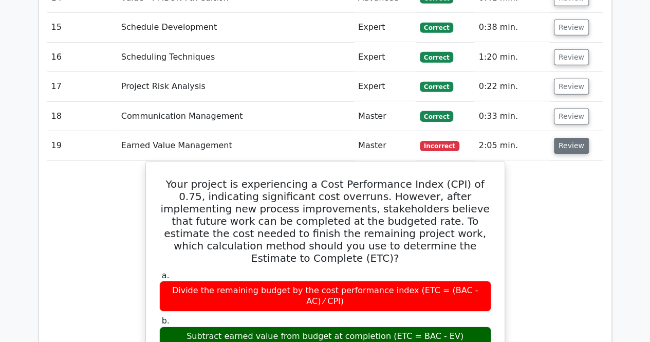
click at [564, 138] on button "Review" at bounding box center [571, 146] width 35 height 16
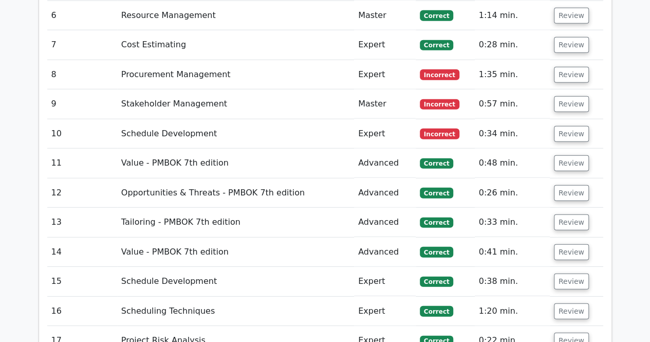
scroll to position [1336, 0]
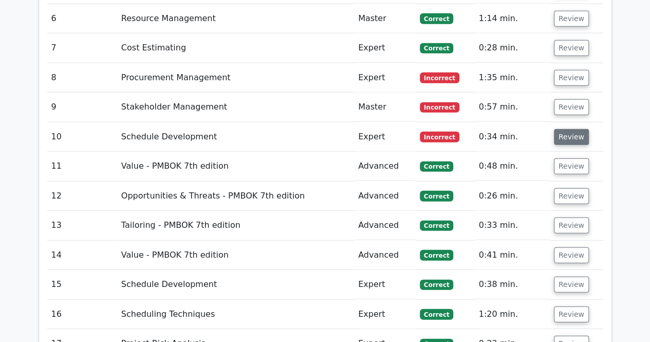
click at [570, 129] on button "Review" at bounding box center [571, 137] width 35 height 16
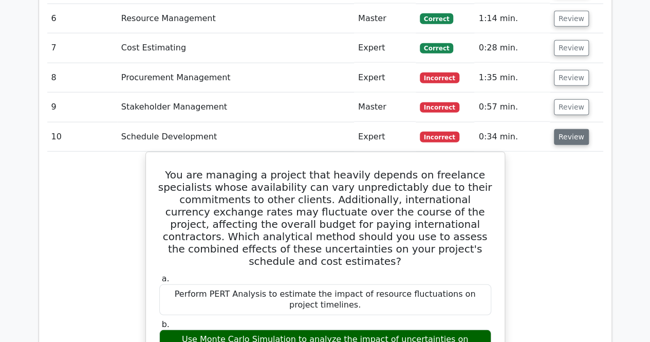
click at [570, 129] on button "Review" at bounding box center [571, 137] width 35 height 16
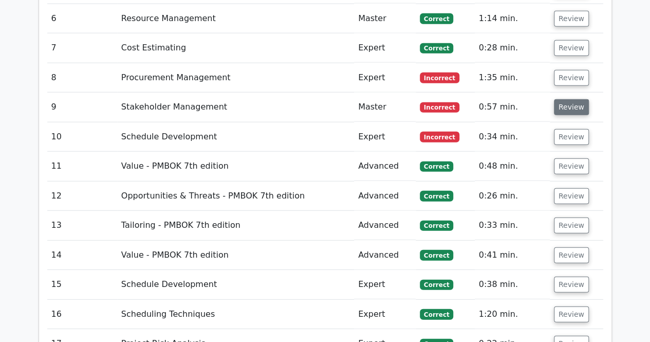
click at [575, 99] on button "Review" at bounding box center [571, 107] width 35 height 16
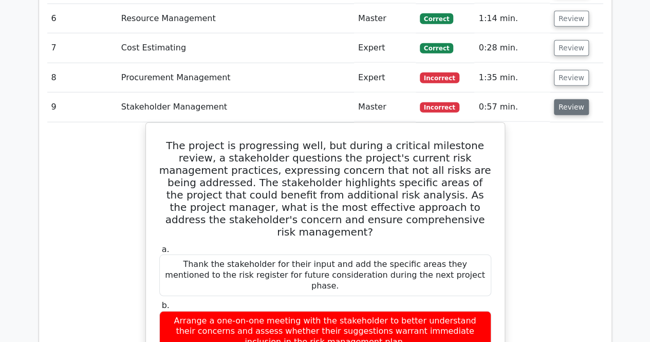
click at [576, 99] on button "Review" at bounding box center [571, 107] width 35 height 16
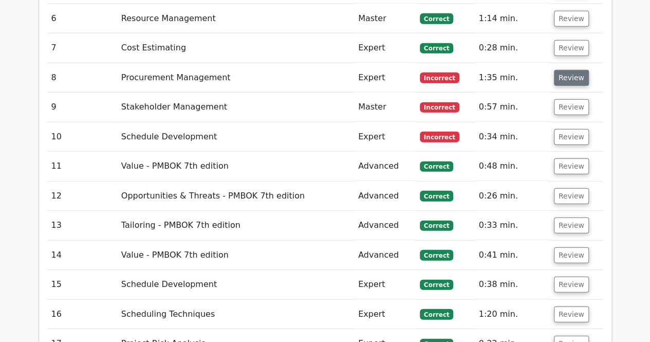
click at [572, 70] on button "Review" at bounding box center [571, 78] width 35 height 16
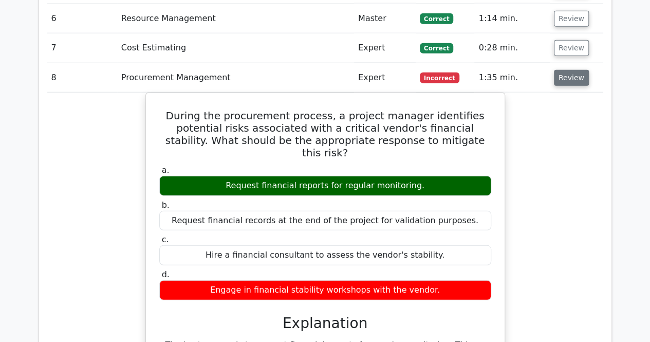
click at [572, 70] on button "Review" at bounding box center [571, 78] width 35 height 16
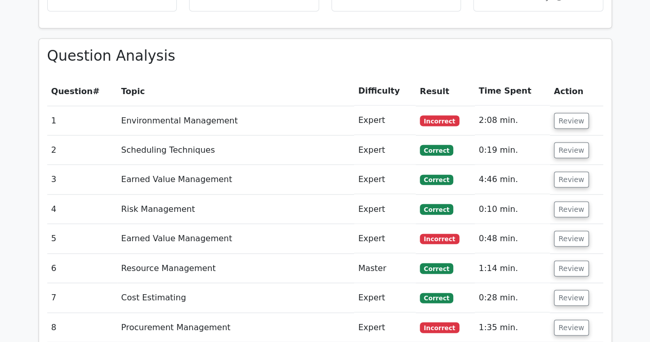
scroll to position [1130, 0]
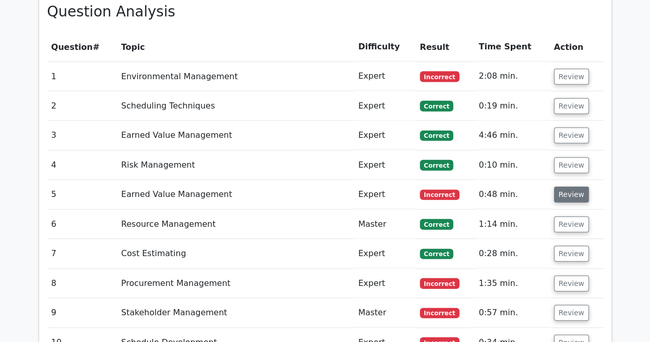
click at [568, 186] on button "Review" at bounding box center [571, 194] width 35 height 16
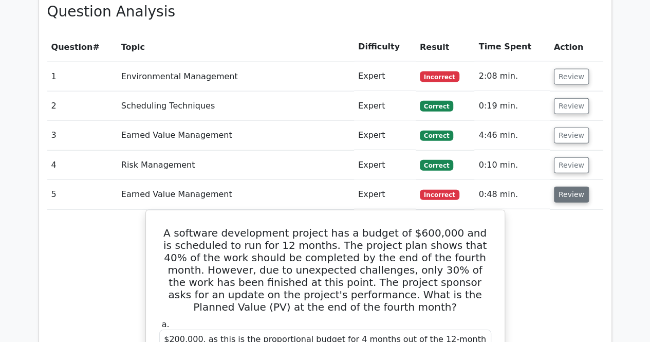
click at [568, 186] on button "Review" at bounding box center [571, 194] width 35 height 16
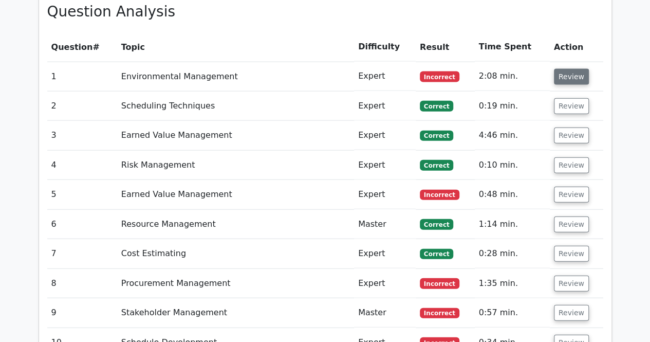
click at [561, 69] on button "Review" at bounding box center [571, 77] width 35 height 16
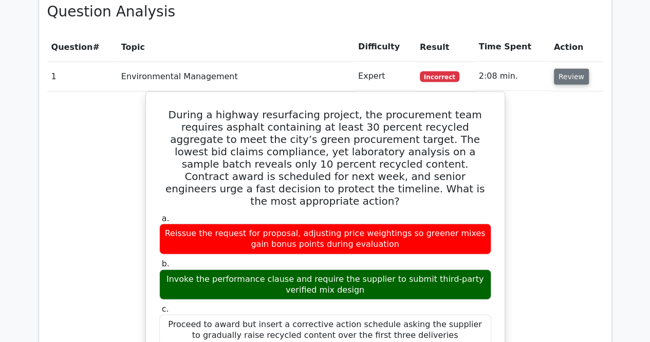
click at [561, 69] on button "Review" at bounding box center [571, 77] width 35 height 16
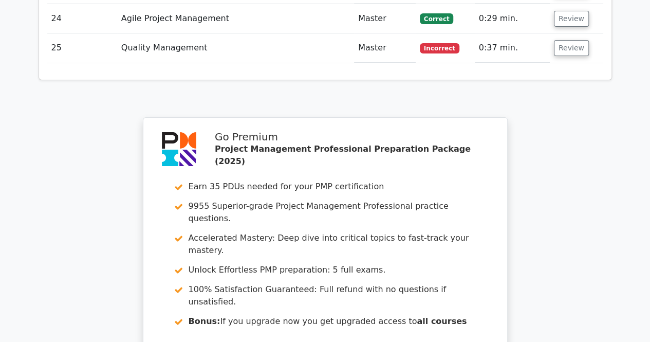
scroll to position [2003, 0]
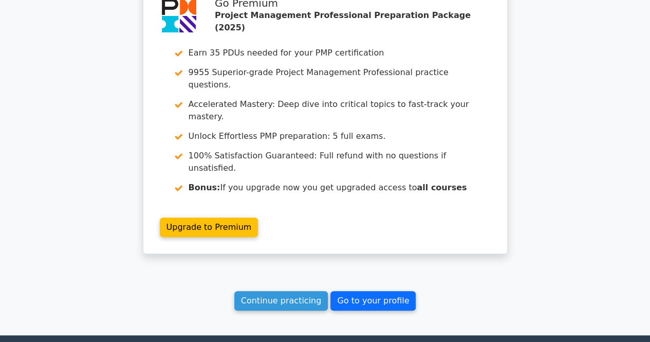
click at [388, 291] on link "Go to your profile" at bounding box center [372, 301] width 85 height 20
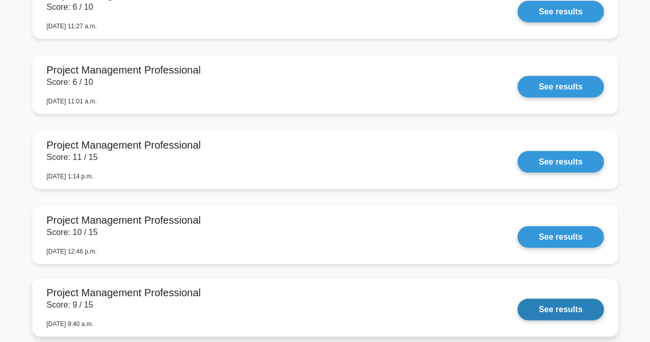
scroll to position [1027, 0]
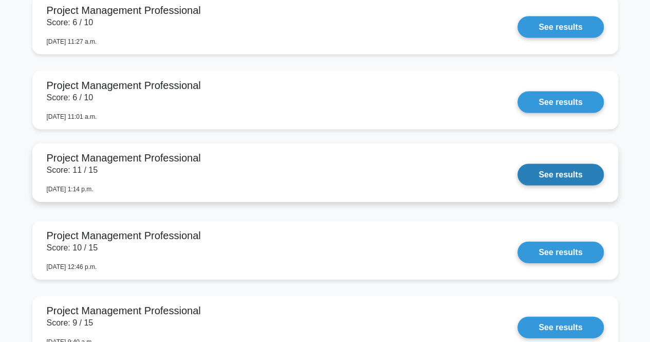
click at [517, 173] on link "See results" at bounding box center [560, 175] width 86 height 22
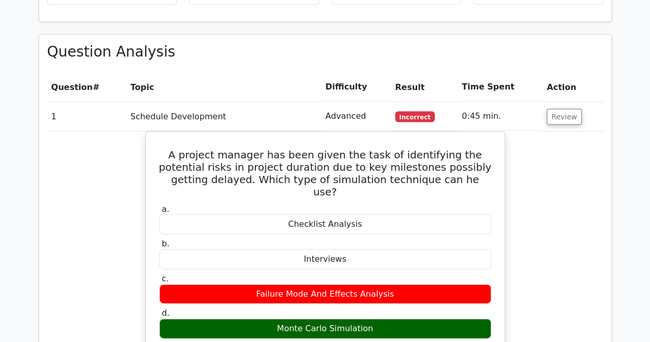
scroll to position [1027, 0]
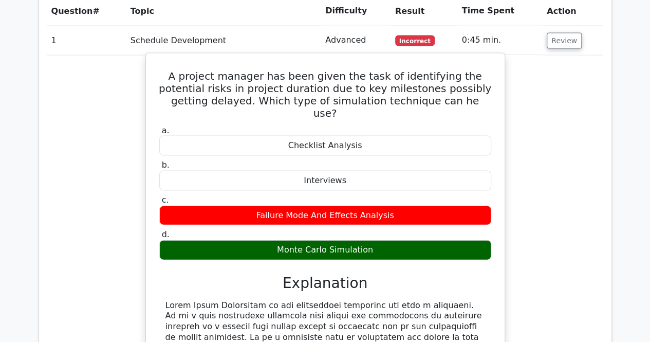
click at [236, 70] on h5 "A project manager has been given the task of identifying the potential risks in…" at bounding box center [325, 94] width 334 height 49
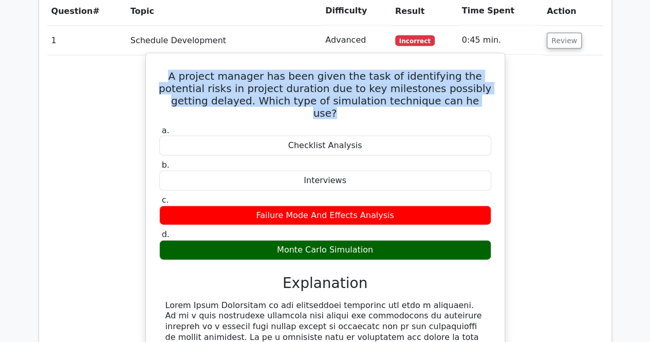
click at [236, 70] on h5 "A project manager has been given the task of identifying the potential risks in…" at bounding box center [325, 94] width 334 height 49
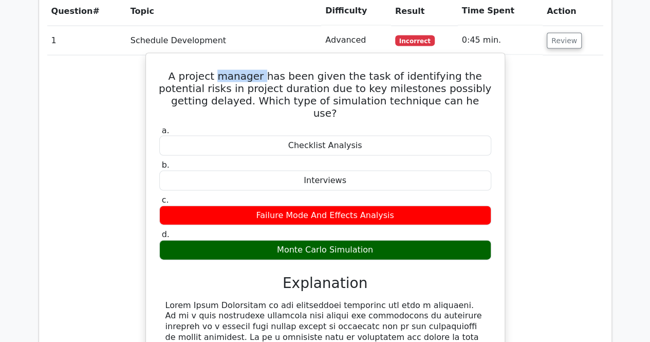
click at [236, 70] on h5 "A project manager has been given the task of identifying the potential risks in…" at bounding box center [325, 94] width 334 height 49
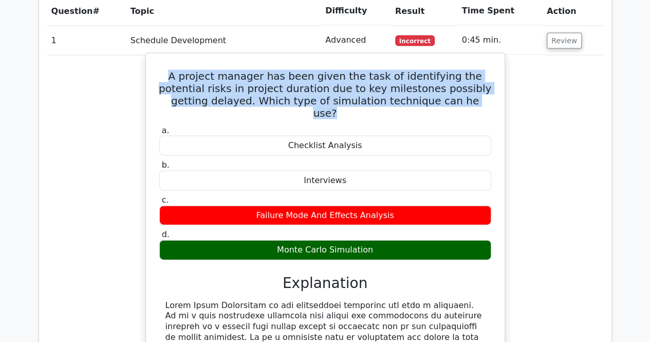
click at [236, 70] on h5 "A project manager has been given the task of identifying the potential risks in…" at bounding box center [325, 94] width 334 height 49
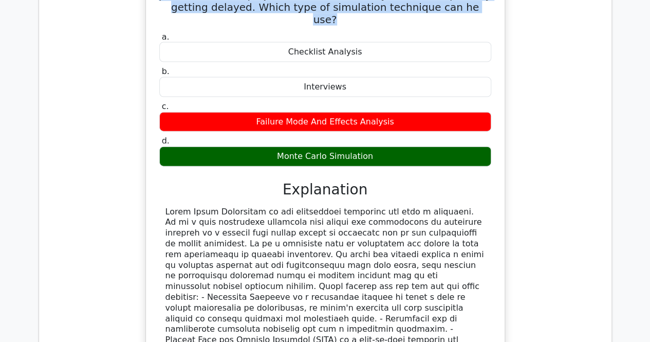
scroll to position [1130, 0]
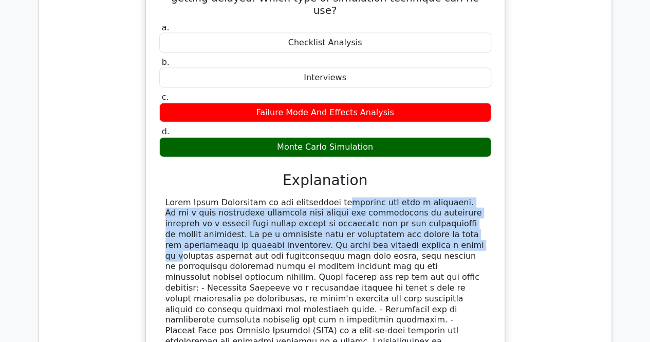
drag, startPoint x: 264, startPoint y: 152, endPoint x: 300, endPoint y: 202, distance: 62.2
click at [301, 200] on div at bounding box center [325, 288] width 320 height 182
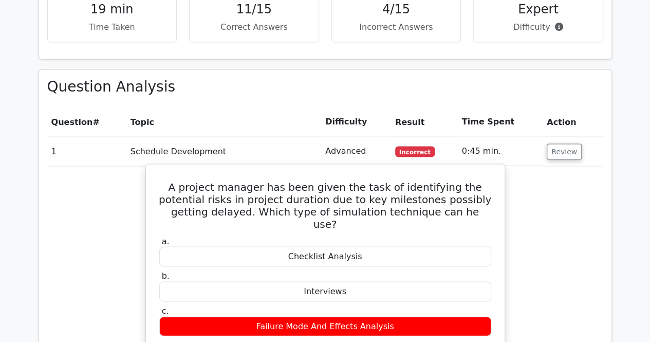
scroll to position [873, 0]
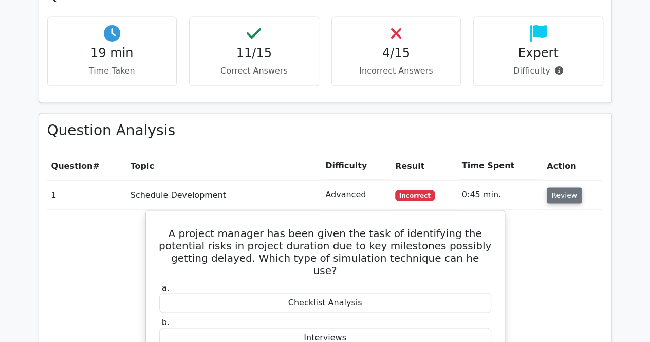
click at [564, 187] on button "Review" at bounding box center [564, 195] width 35 height 16
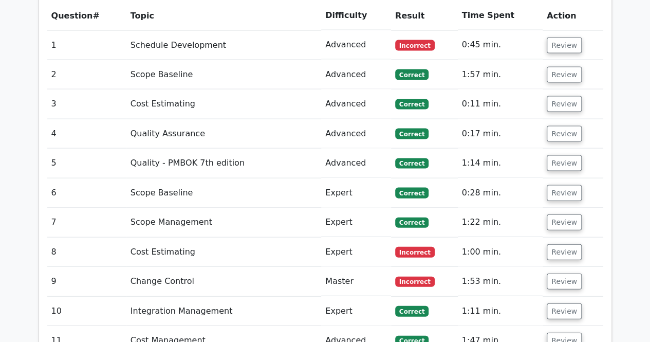
scroll to position [1079, 0]
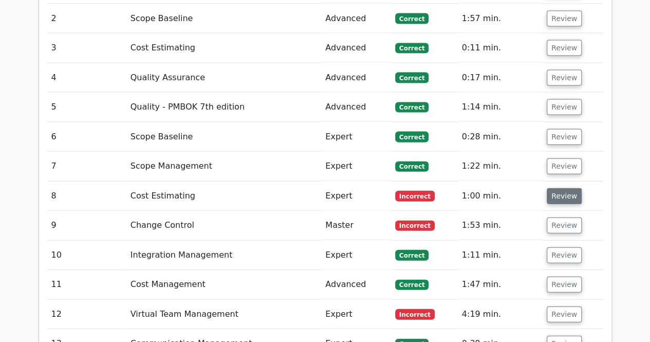
click at [561, 188] on button "Review" at bounding box center [564, 196] width 35 height 16
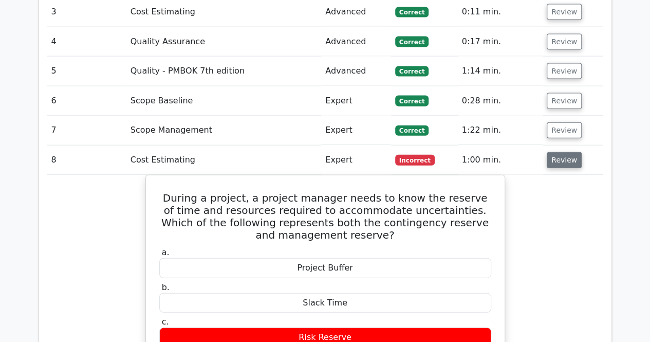
scroll to position [1130, 0]
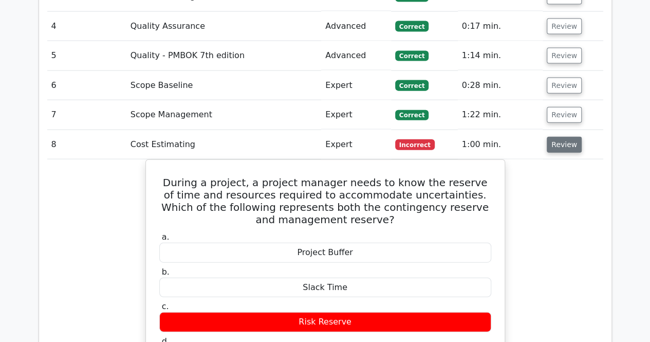
click at [559, 137] on button "Review" at bounding box center [564, 145] width 35 height 16
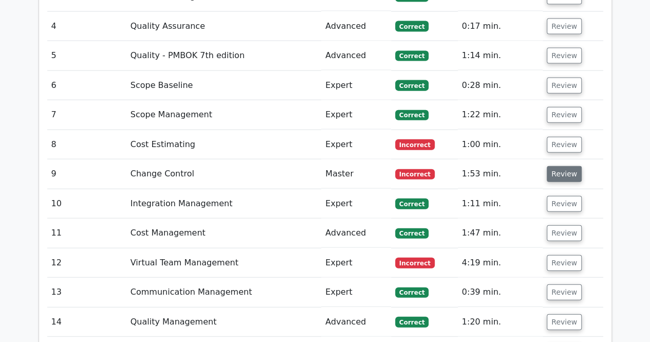
click at [554, 166] on button "Review" at bounding box center [564, 174] width 35 height 16
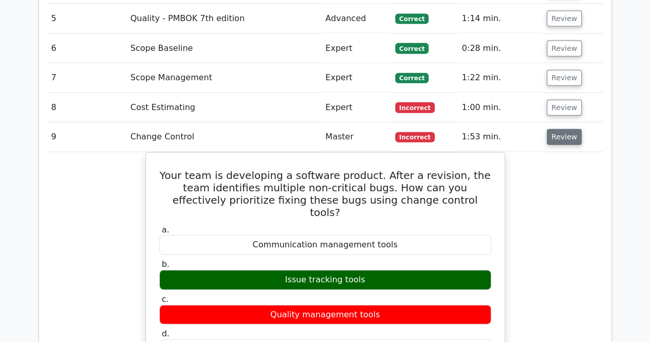
scroll to position [1182, 0]
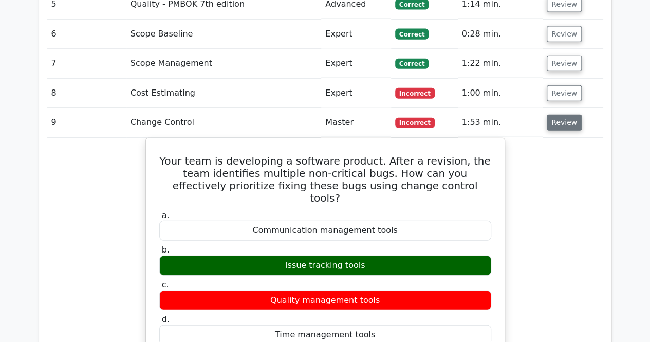
click at [554, 115] on button "Review" at bounding box center [564, 123] width 35 height 16
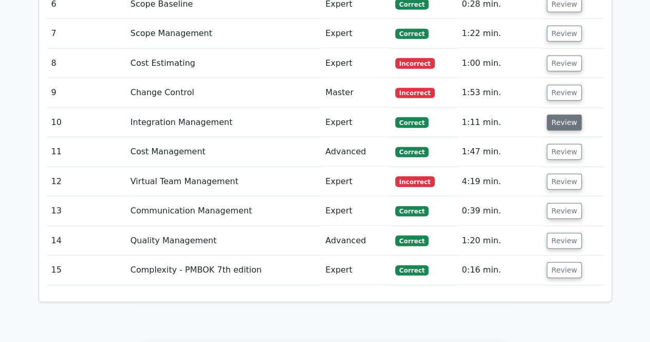
scroll to position [1233, 0]
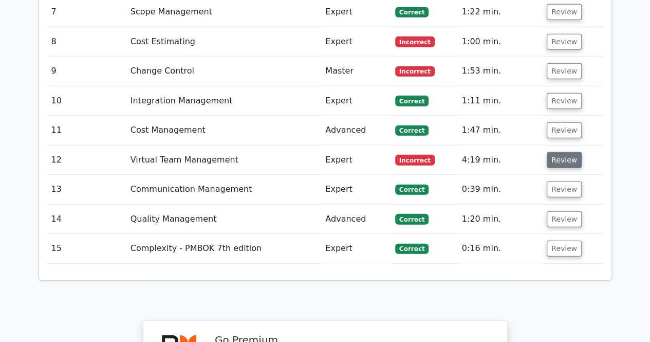
click at [553, 152] on button "Review" at bounding box center [564, 160] width 35 height 16
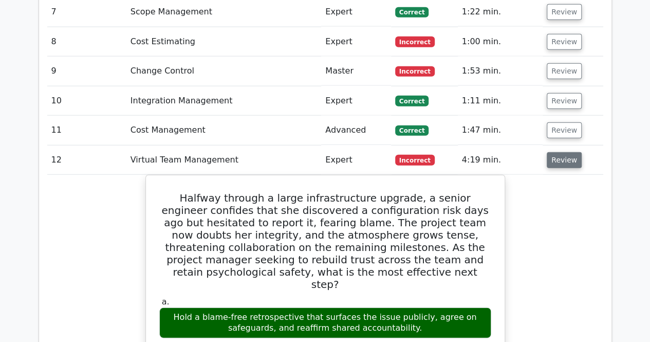
click at [553, 152] on button "Review" at bounding box center [564, 160] width 35 height 16
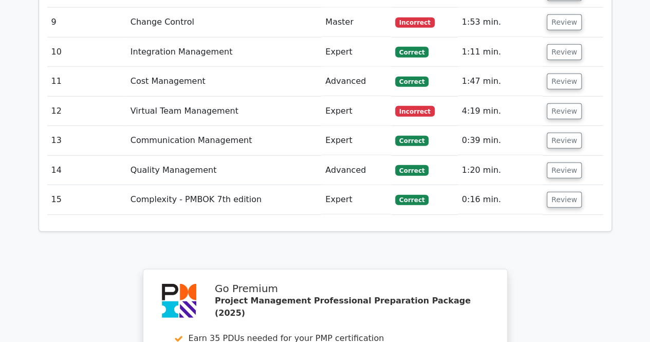
scroll to position [1490, 0]
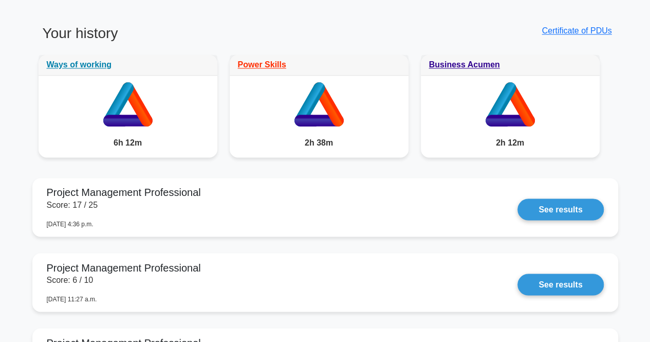
scroll to position [873, 0]
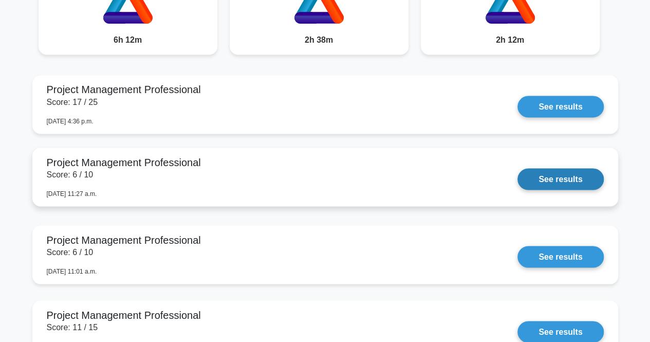
click at [543, 180] on link "See results" at bounding box center [560, 179] width 86 height 22
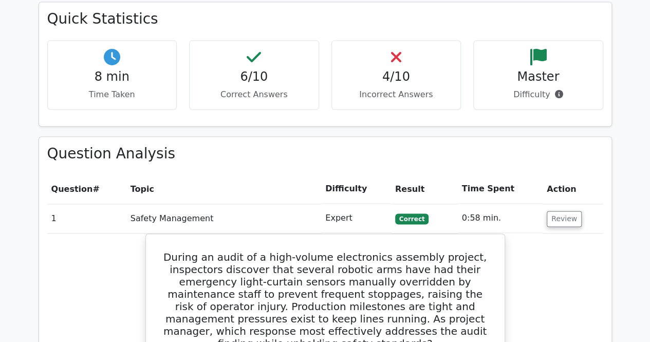
scroll to position [771, 0]
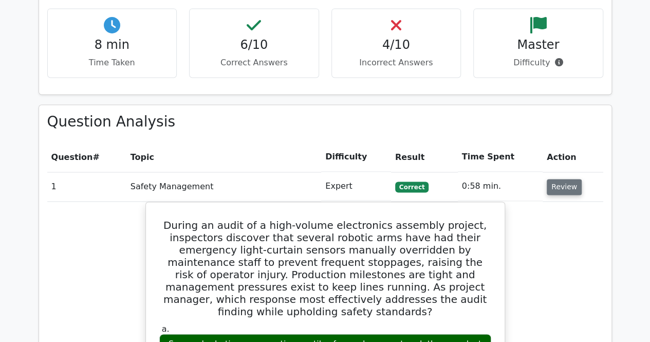
click at [569, 179] on button "Review" at bounding box center [564, 187] width 35 height 16
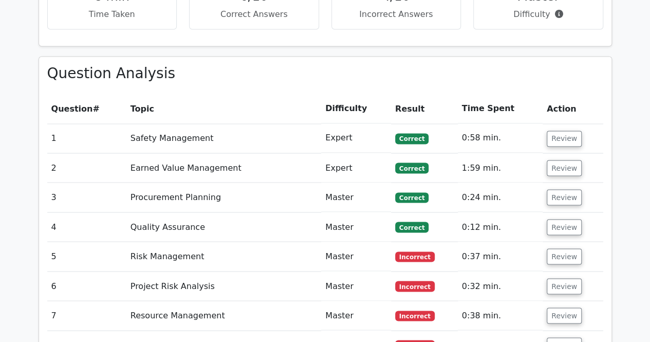
scroll to position [873, 0]
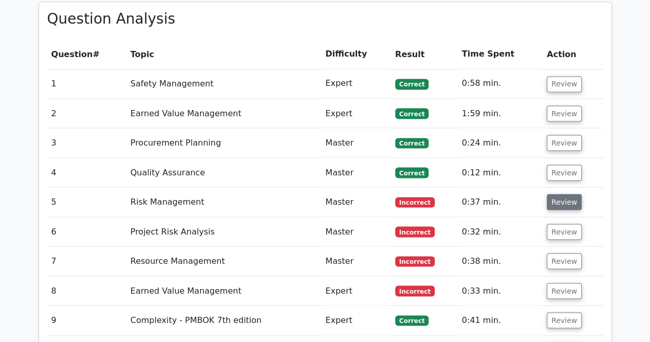
click at [556, 194] on button "Review" at bounding box center [564, 202] width 35 height 16
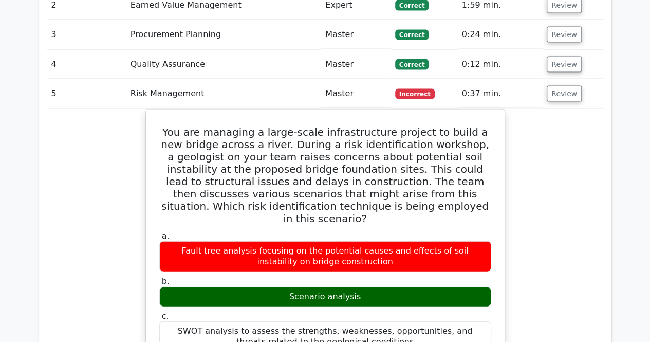
scroll to position [925, 0]
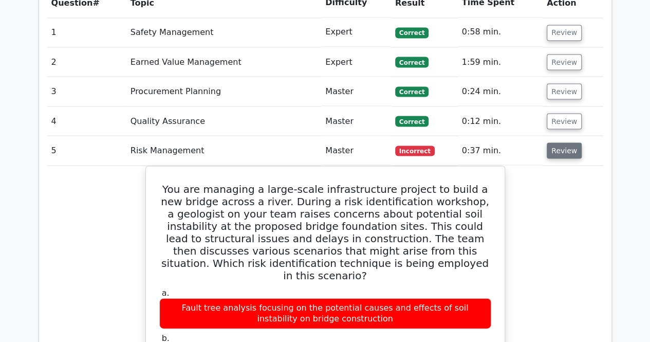
click at [564, 142] on button "Review" at bounding box center [564, 150] width 35 height 16
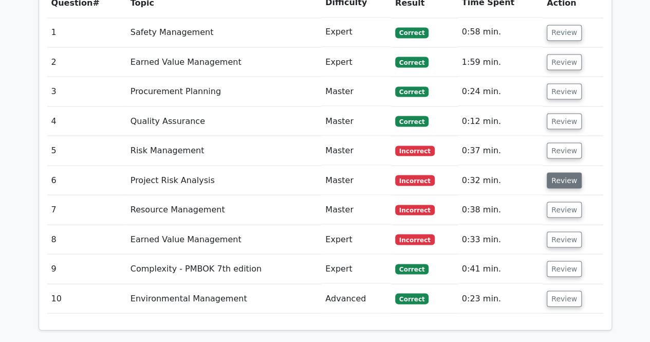
click at [562, 172] on button "Review" at bounding box center [564, 180] width 35 height 16
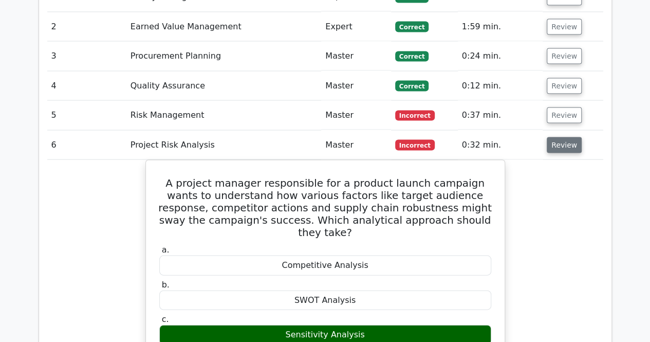
scroll to position [976, 0]
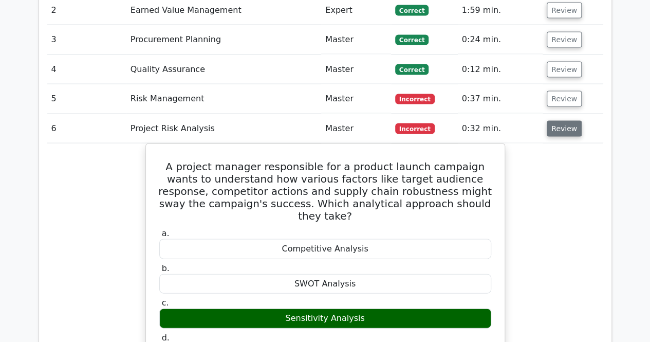
click at [566, 121] on button "Review" at bounding box center [564, 129] width 35 height 16
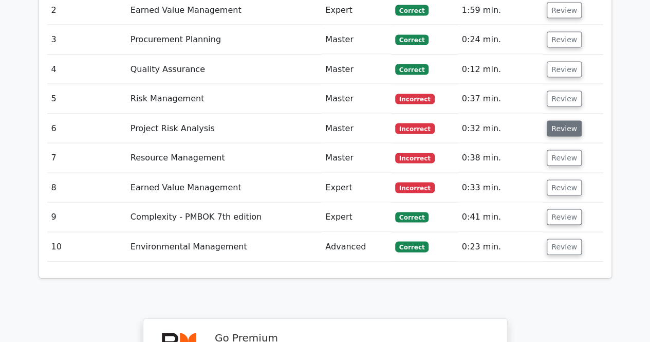
click at [551, 121] on button "Review" at bounding box center [564, 129] width 35 height 16
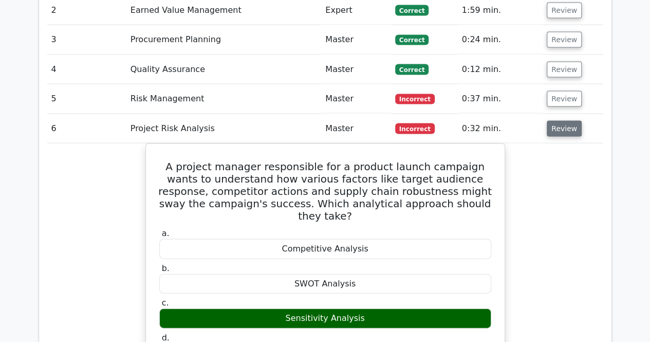
click at [551, 121] on button "Review" at bounding box center [564, 129] width 35 height 16
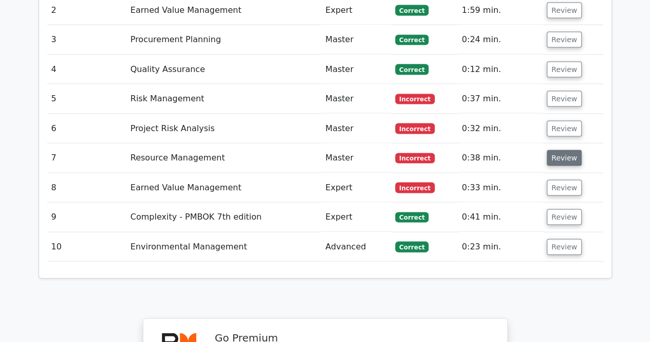
click at [552, 150] on button "Review" at bounding box center [564, 158] width 35 height 16
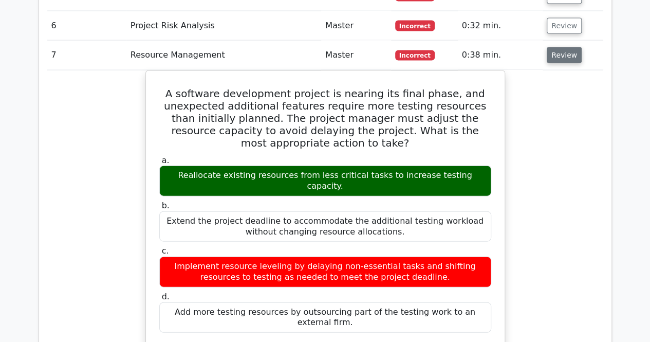
scroll to position [1027, 0]
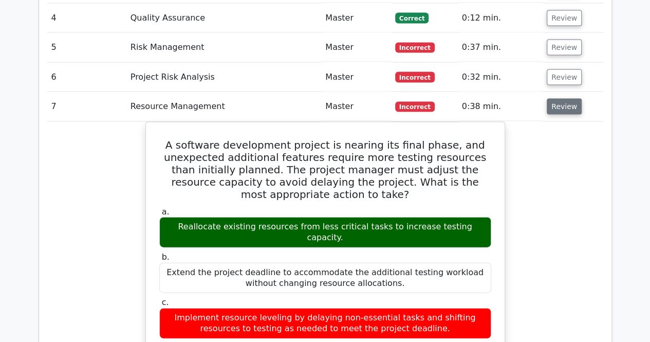
click at [561, 99] on button "Review" at bounding box center [564, 107] width 35 height 16
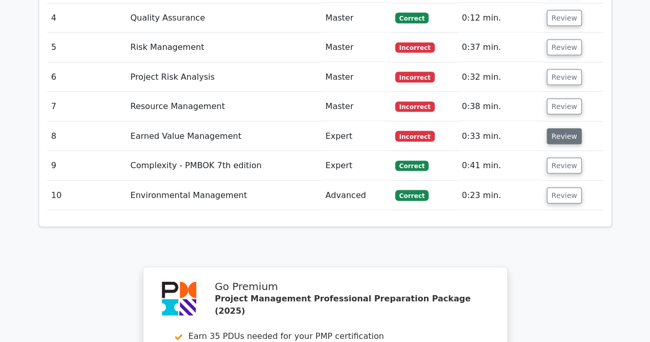
click at [568, 128] on button "Review" at bounding box center [564, 136] width 35 height 16
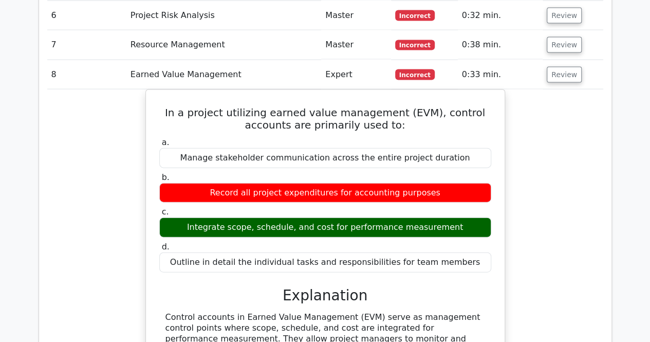
scroll to position [869, 0]
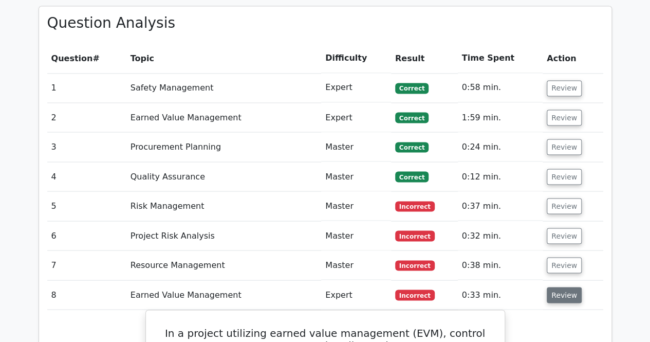
click at [560, 287] on button "Review" at bounding box center [564, 295] width 35 height 16
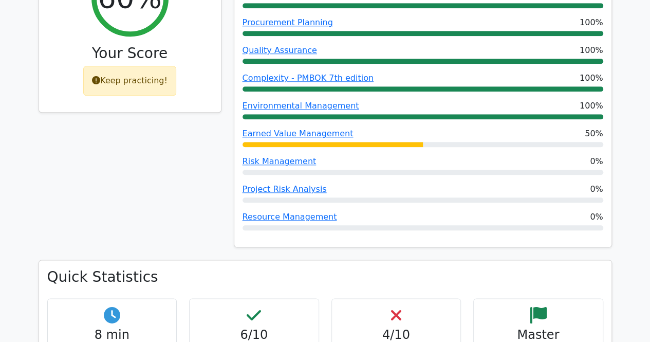
scroll to position [1345, 0]
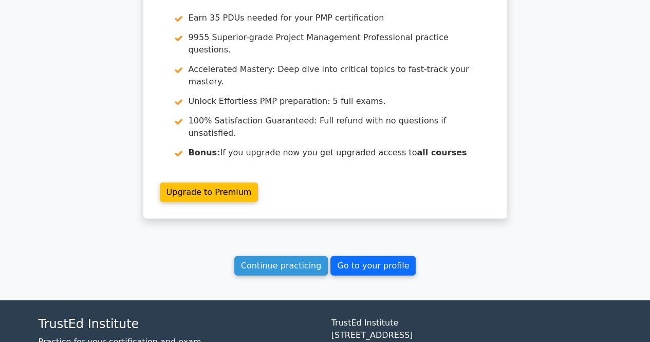
click at [372, 256] on link "Go to your profile" at bounding box center [372, 266] width 85 height 20
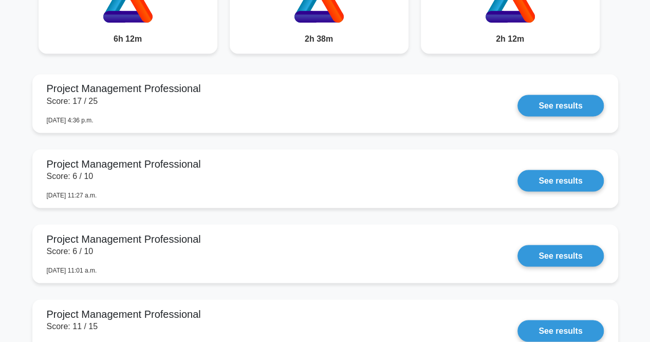
scroll to position [793, 0]
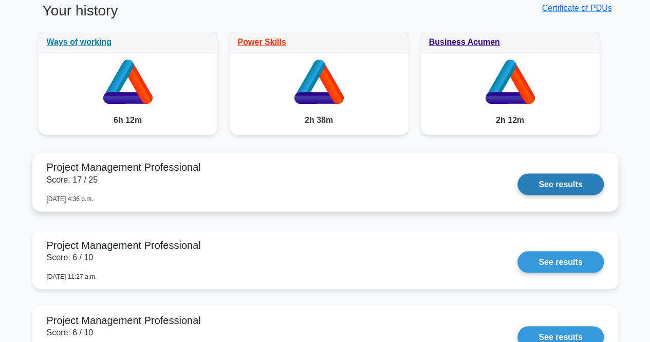
click at [535, 191] on link "See results" at bounding box center [560, 184] width 86 height 22
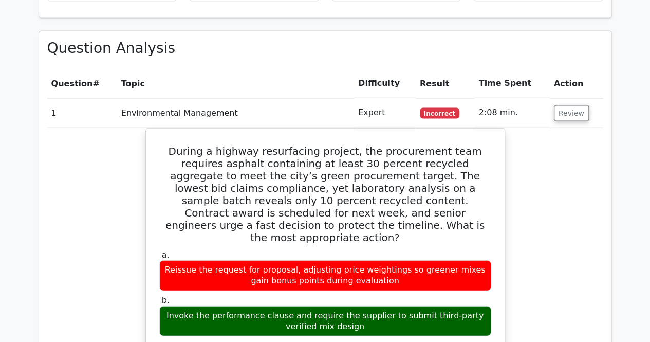
scroll to position [1099, 0]
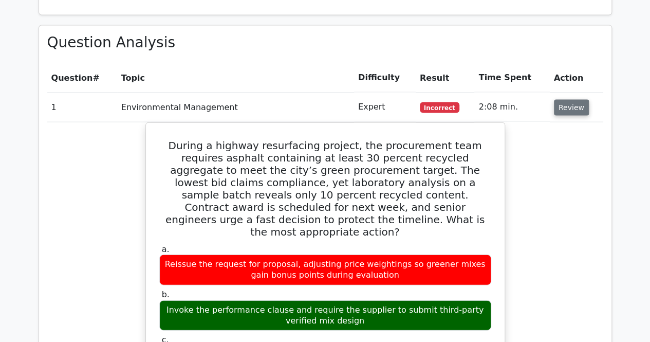
click at [567, 100] on button "Review" at bounding box center [571, 108] width 35 height 16
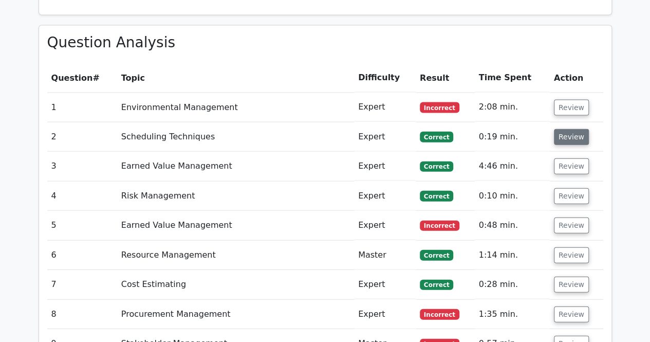
click at [573, 129] on button "Review" at bounding box center [571, 137] width 35 height 16
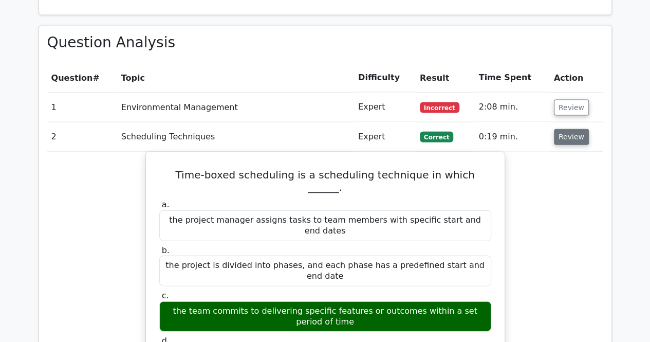
click at [573, 129] on button "Review" at bounding box center [571, 137] width 35 height 16
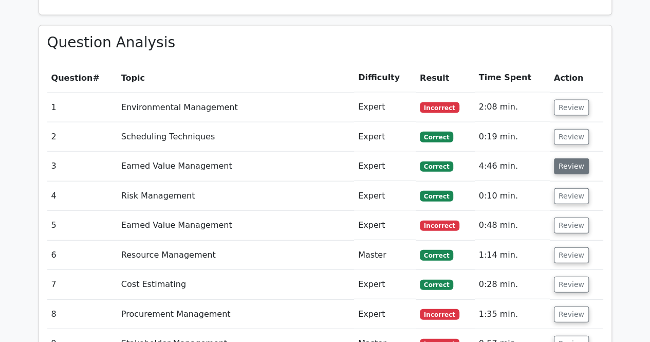
click at [576, 158] on button "Review" at bounding box center [571, 166] width 35 height 16
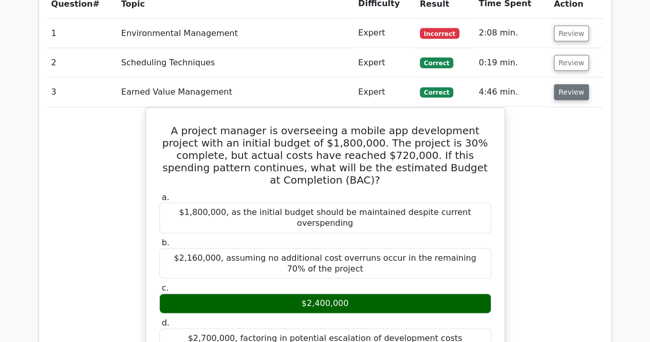
scroll to position [1151, 0]
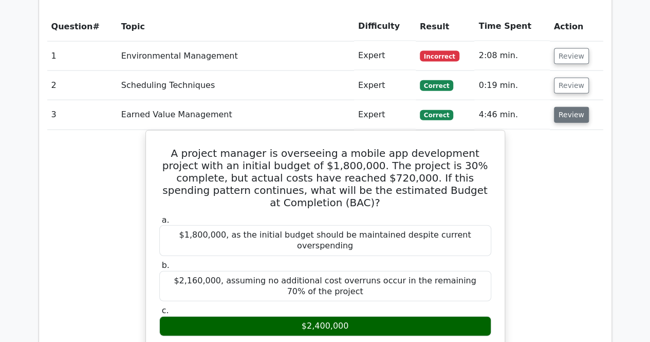
click at [564, 107] on button "Review" at bounding box center [571, 115] width 35 height 16
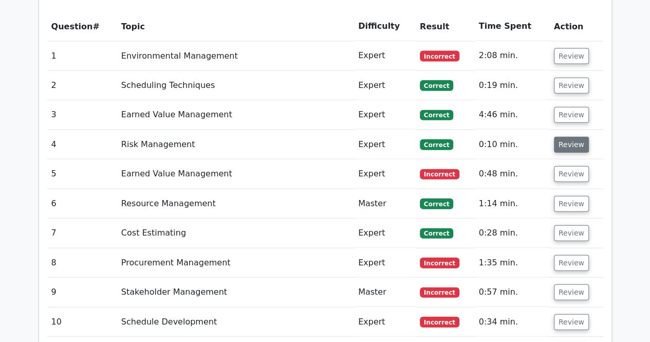
click at [566, 137] on button "Review" at bounding box center [571, 145] width 35 height 16
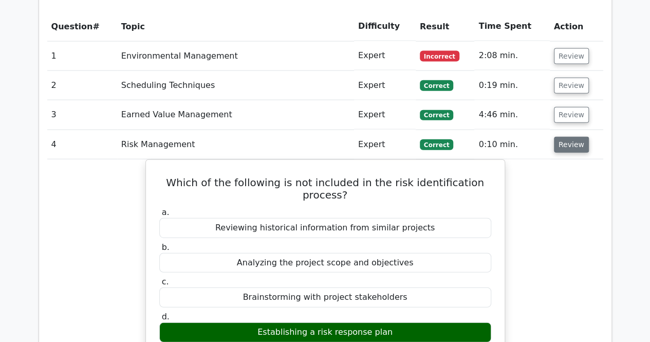
click at [566, 137] on button "Review" at bounding box center [571, 145] width 35 height 16
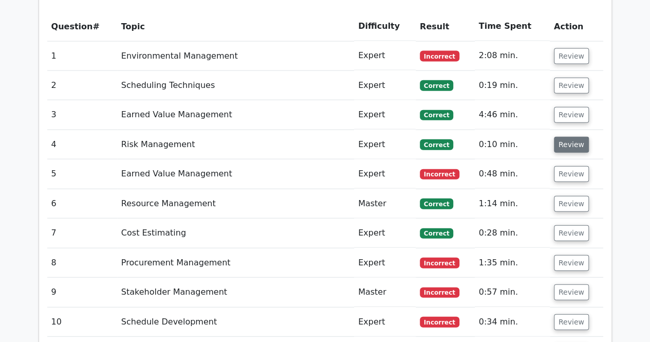
scroll to position [1202, 0]
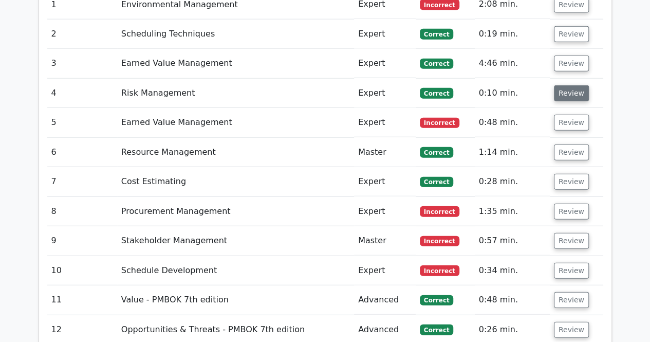
click at [566, 144] on button "Review" at bounding box center [571, 152] width 35 height 16
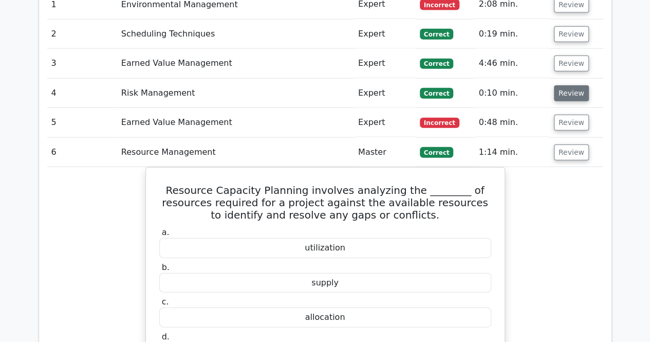
click at [566, 144] on button "Review" at bounding box center [571, 152] width 35 height 16
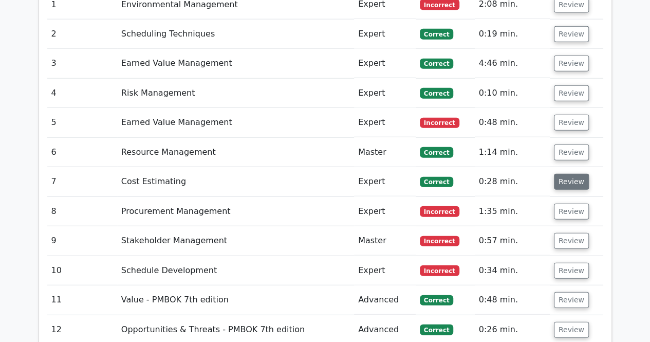
click at [570, 174] on button "Review" at bounding box center [571, 182] width 35 height 16
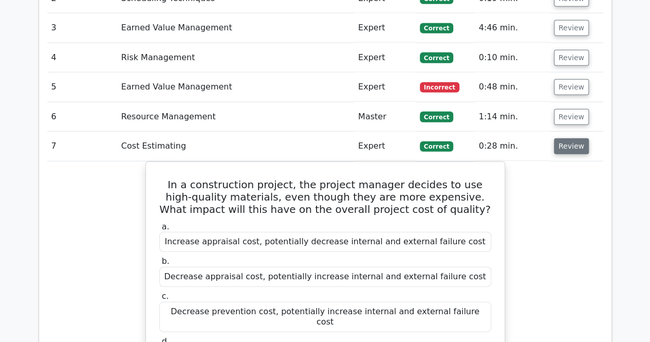
scroll to position [1253, 0]
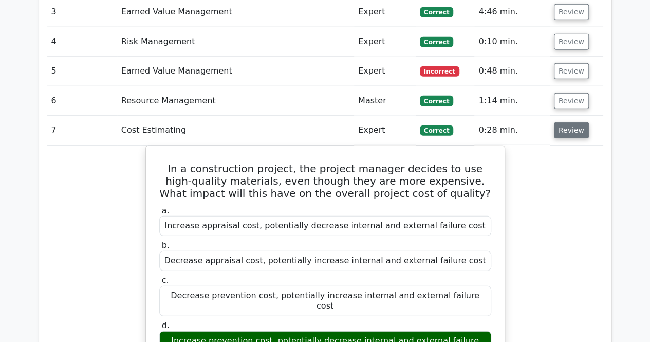
click at [562, 122] on button "Review" at bounding box center [571, 130] width 35 height 16
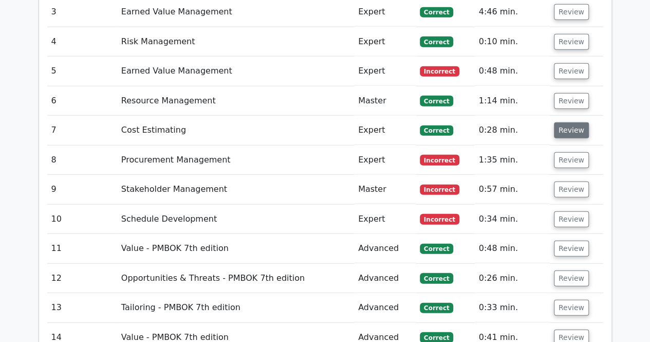
scroll to position [1305, 0]
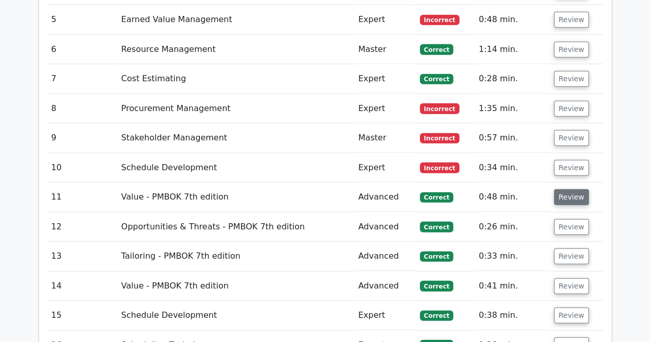
click at [561, 189] on button "Review" at bounding box center [571, 197] width 35 height 16
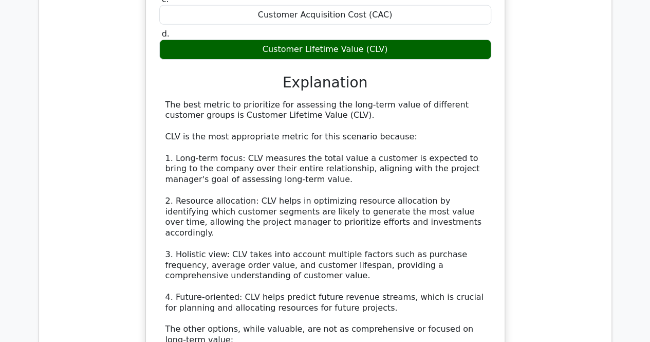
scroll to position [1716, 0]
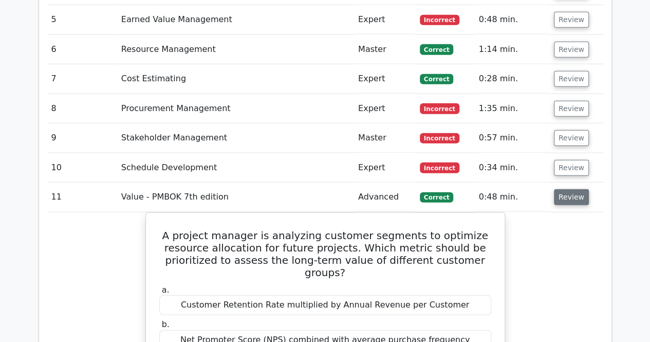
click at [560, 189] on button "Review" at bounding box center [571, 197] width 35 height 16
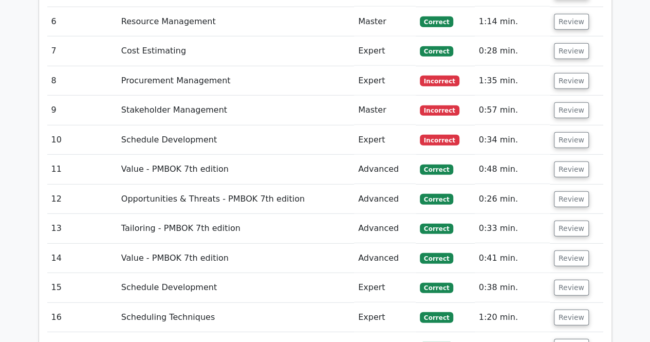
scroll to position [1356, 0]
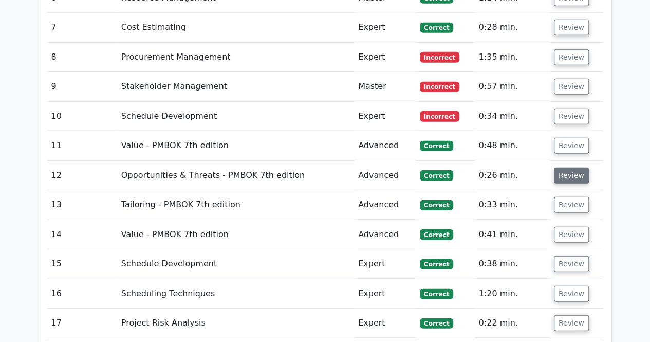
click at [574, 167] on button "Review" at bounding box center [571, 175] width 35 height 16
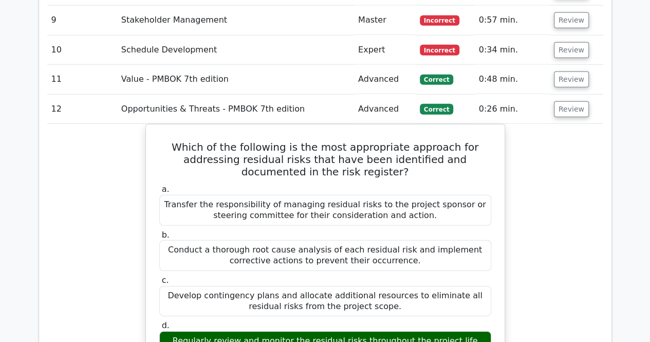
scroll to position [1408, 0]
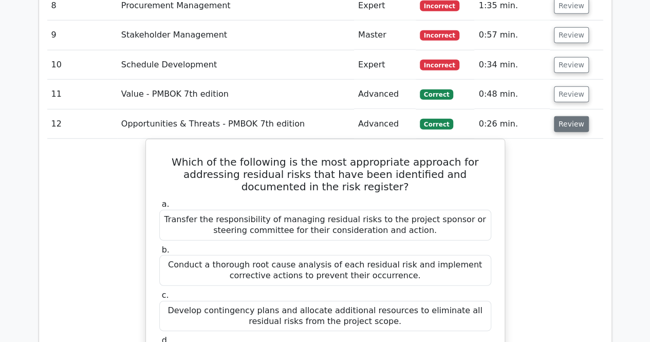
click at [566, 116] on button "Review" at bounding box center [571, 124] width 35 height 16
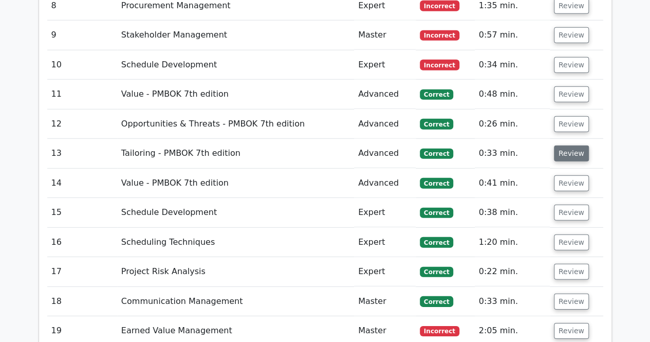
click at [566, 145] on button "Review" at bounding box center [571, 153] width 35 height 16
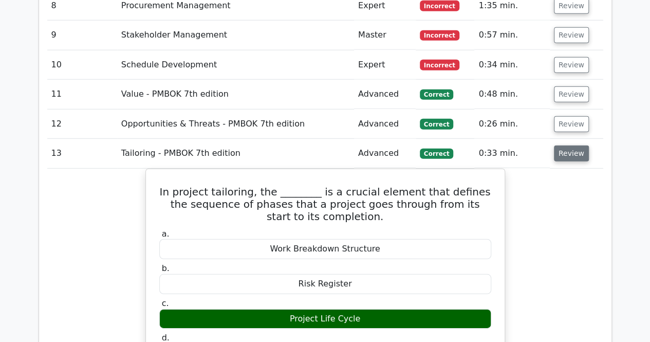
click at [564, 145] on button "Review" at bounding box center [571, 153] width 35 height 16
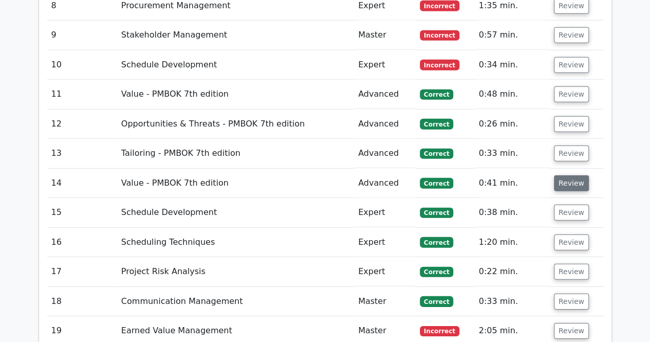
click at [563, 175] on button "Review" at bounding box center [571, 183] width 35 height 16
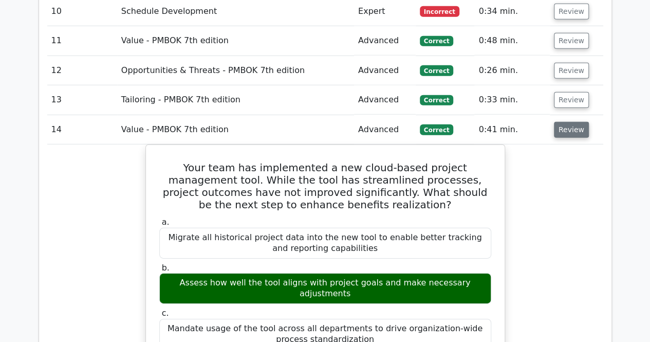
scroll to position [1459, 0]
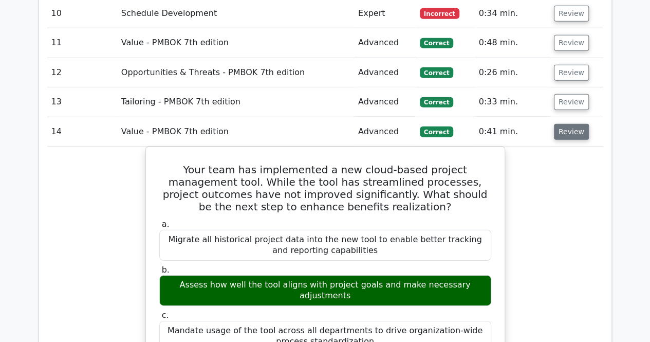
click at [563, 124] on button "Review" at bounding box center [571, 132] width 35 height 16
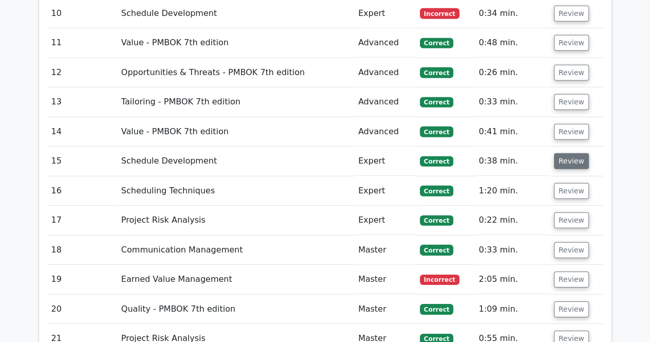
click at [563, 153] on button "Review" at bounding box center [571, 161] width 35 height 16
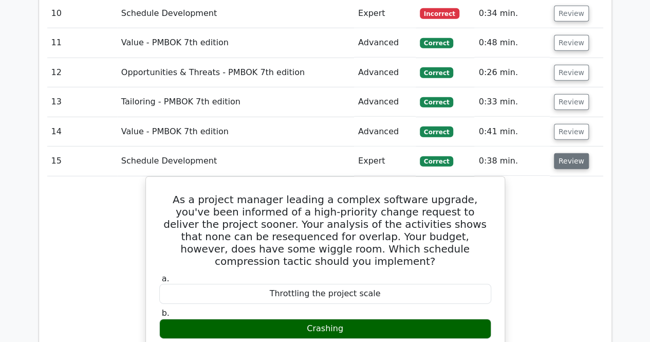
click at [563, 153] on button "Review" at bounding box center [571, 161] width 35 height 16
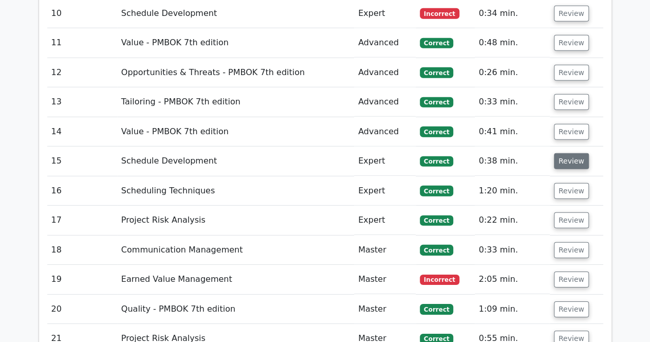
scroll to position [1510, 0]
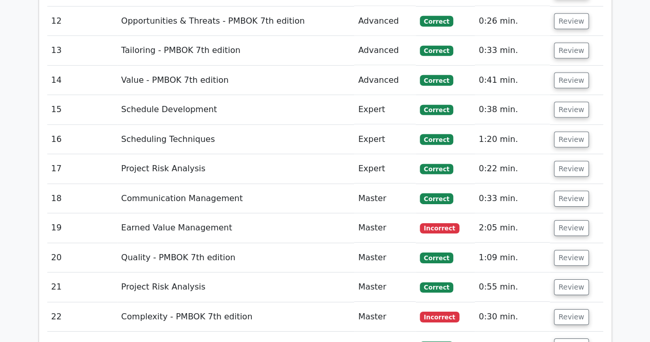
click at [565, 125] on td "Review" at bounding box center [576, 139] width 53 height 29
click at [566, 132] on button "Review" at bounding box center [571, 140] width 35 height 16
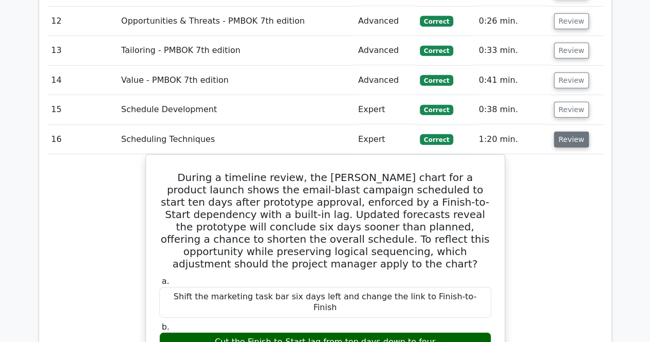
click at [566, 132] on button "Review" at bounding box center [571, 140] width 35 height 16
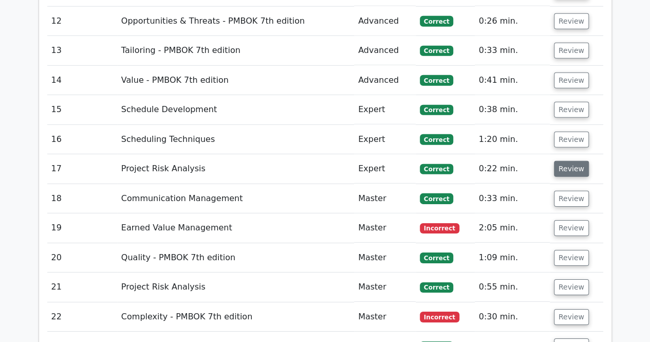
click at [566, 161] on button "Review" at bounding box center [571, 169] width 35 height 16
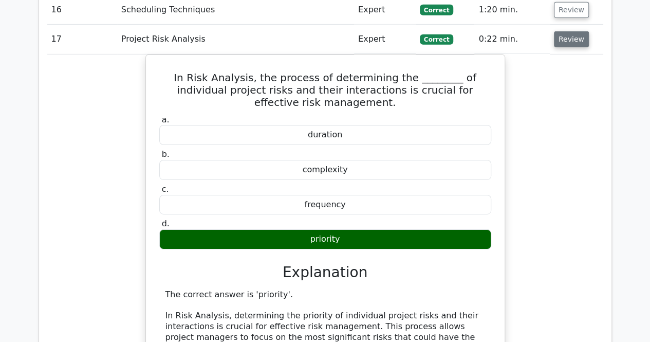
scroll to position [1562, 0]
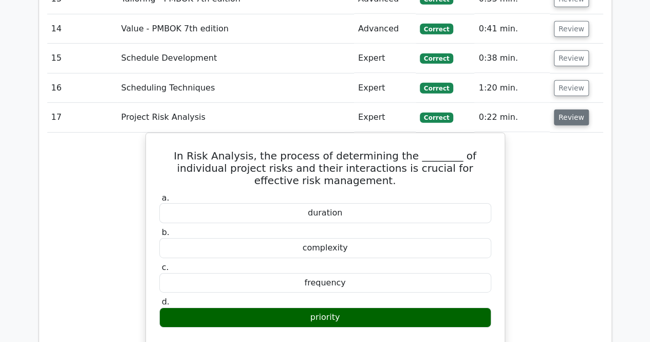
click at [561, 109] on button "Review" at bounding box center [571, 117] width 35 height 16
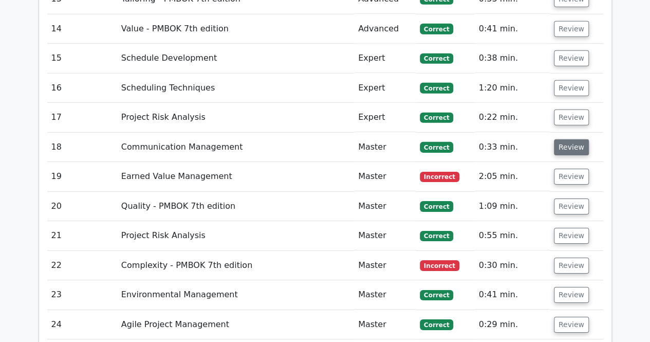
click at [564, 139] on button "Review" at bounding box center [571, 147] width 35 height 16
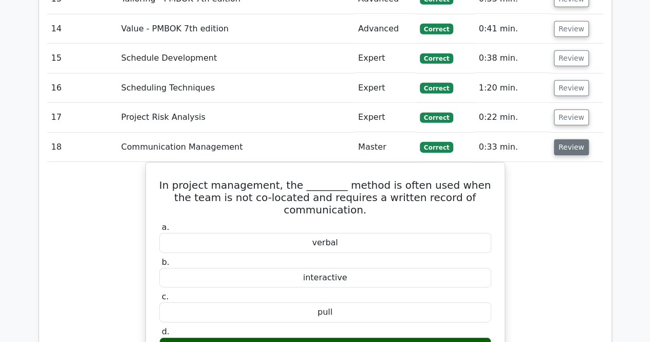
click at [564, 139] on button "Review" at bounding box center [571, 147] width 35 height 16
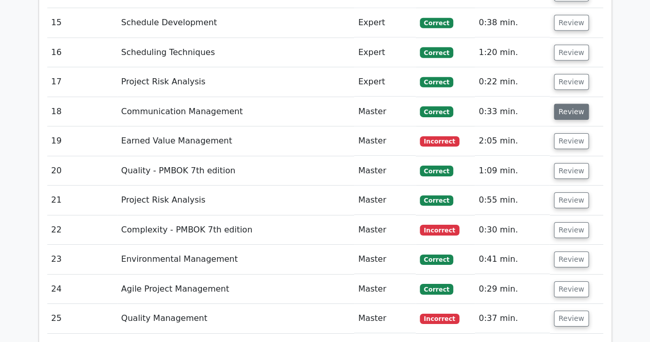
scroll to position [1613, 0]
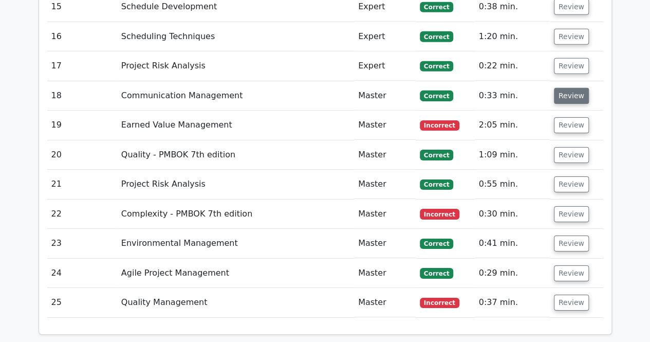
click at [564, 147] on button "Review" at bounding box center [571, 155] width 35 height 16
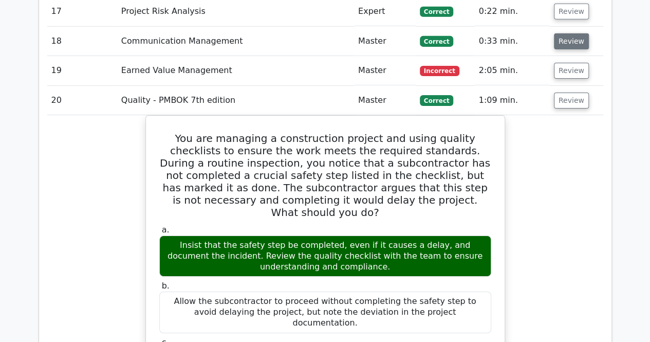
scroll to position [1664, 0]
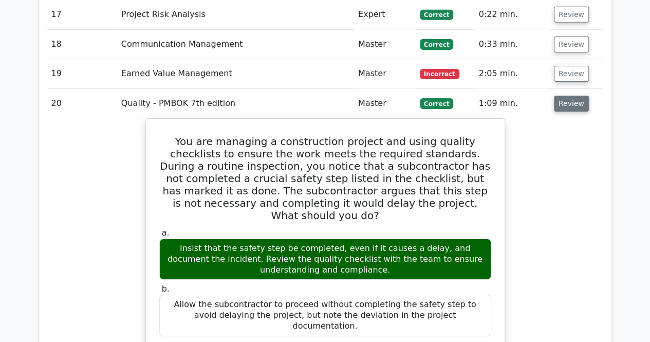
click at [558, 96] on button "Review" at bounding box center [571, 104] width 35 height 16
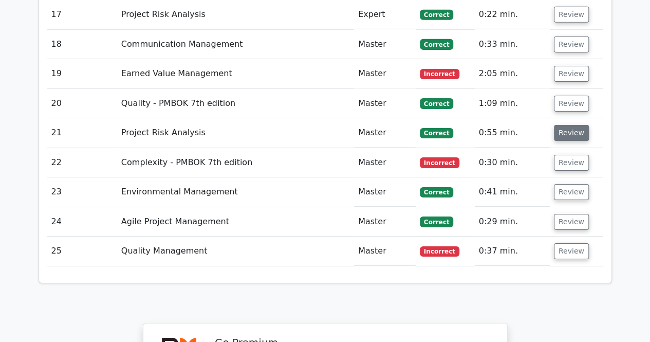
click at [559, 125] on button "Review" at bounding box center [571, 133] width 35 height 16
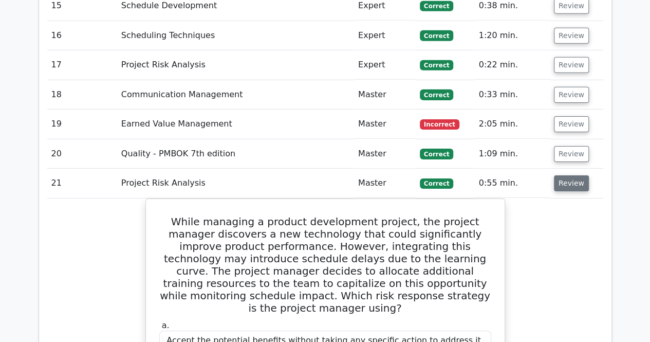
scroll to position [1613, 0]
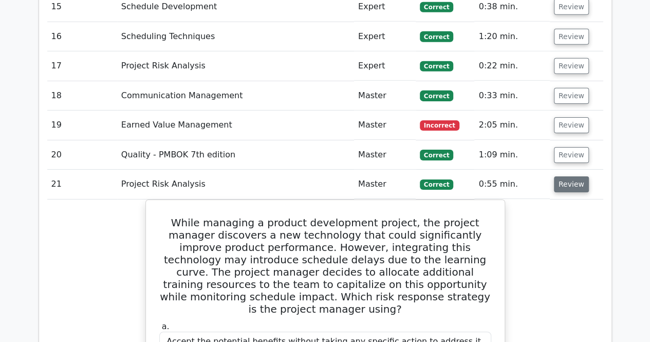
click at [558, 176] on button "Review" at bounding box center [571, 184] width 35 height 16
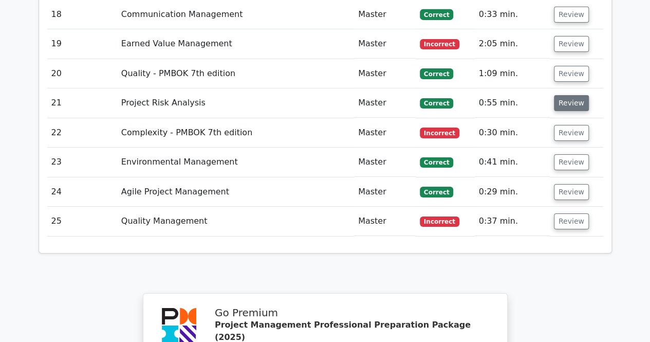
scroll to position [1716, 0]
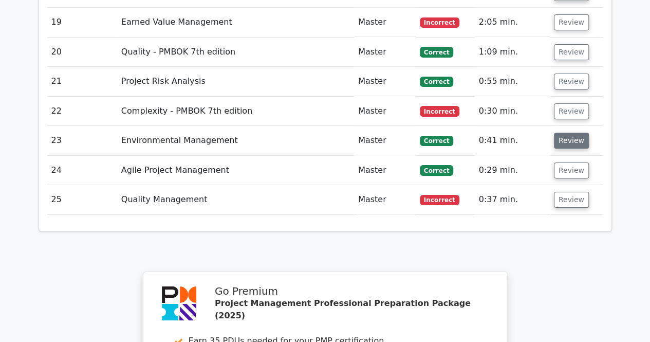
click at [565, 133] on button "Review" at bounding box center [571, 141] width 35 height 16
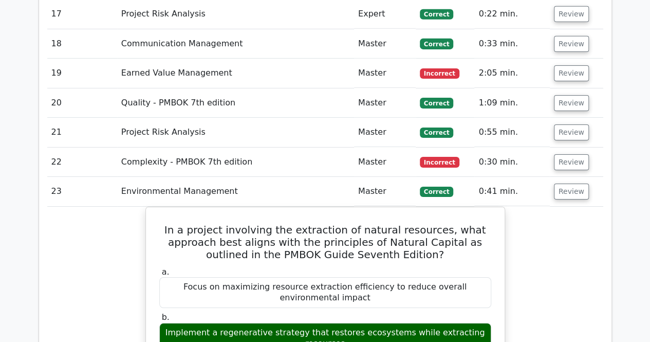
scroll to position [1664, 0]
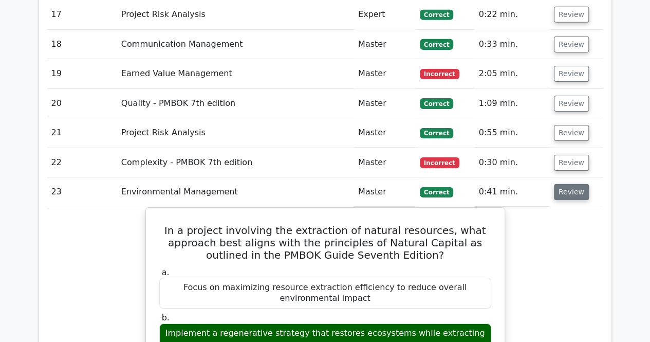
click at [570, 184] on button "Review" at bounding box center [571, 192] width 35 height 16
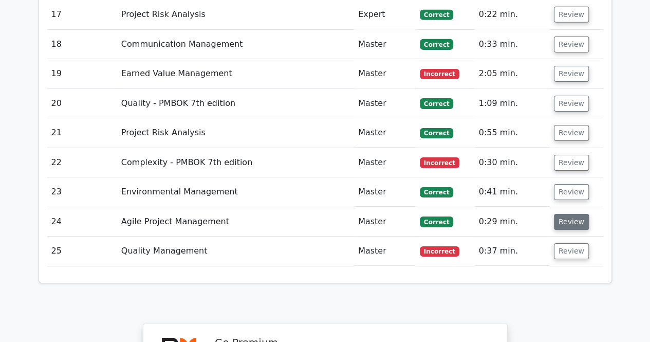
click at [557, 214] on button "Review" at bounding box center [571, 222] width 35 height 16
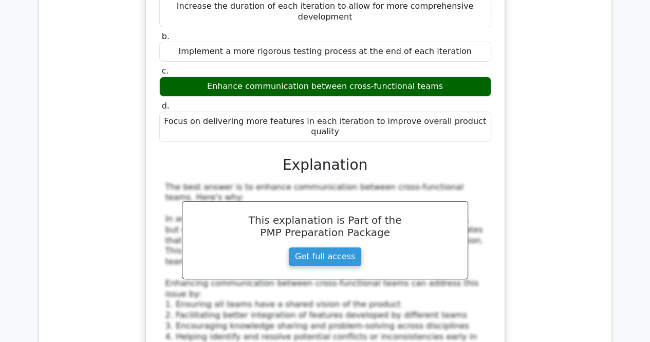
scroll to position [1716, 0]
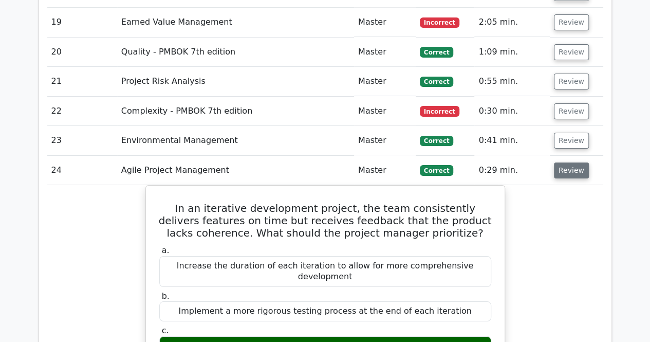
click at [565, 162] on button "Review" at bounding box center [571, 170] width 35 height 16
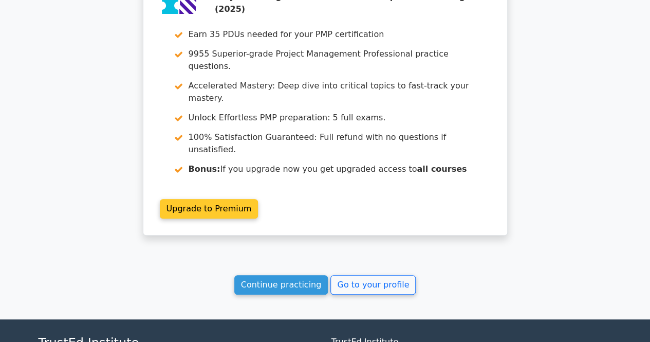
scroll to position [2034, 0]
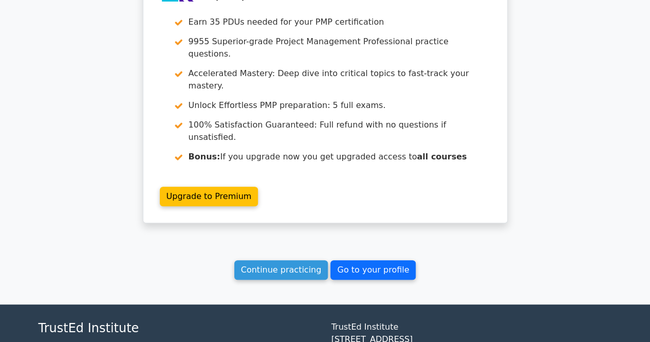
click at [361, 260] on link "Go to your profile" at bounding box center [372, 270] width 85 height 20
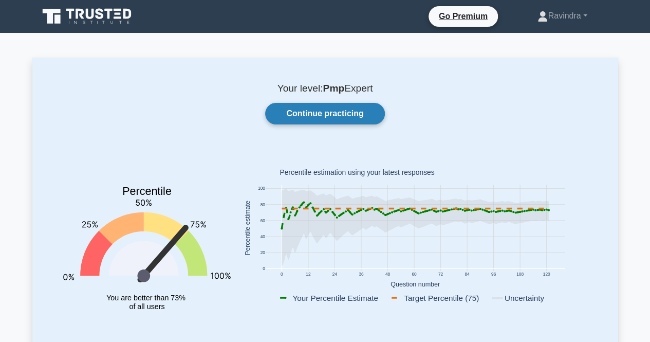
click at [355, 111] on link "Continue practicing" at bounding box center [324, 114] width 119 height 22
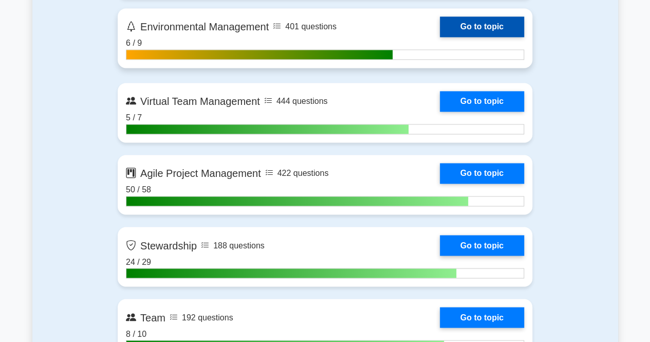
scroll to position [2671, 0]
